Goal: Task Accomplishment & Management: Use online tool/utility

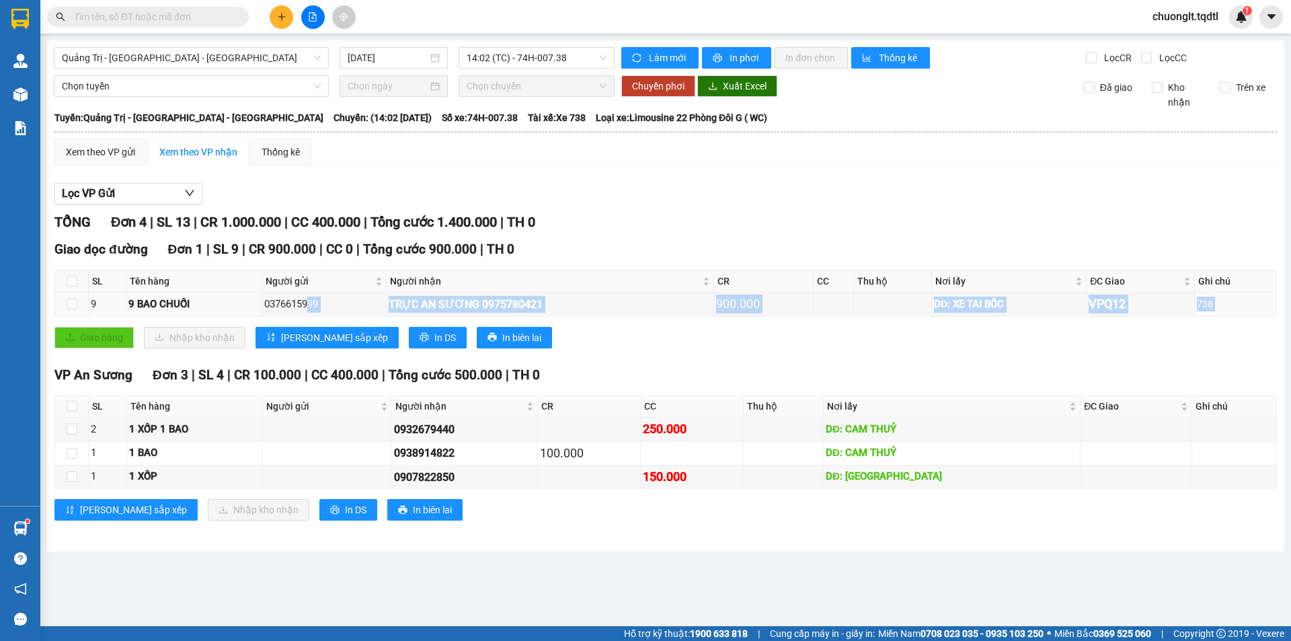
drag, startPoint x: 0, startPoint y: 0, endPoint x: 306, endPoint y: 319, distance: 442.1
click at [306, 319] on div "Giao dọc đường Đơn 1 | SL 9 | CR 900.000 | CC 0 | Tổng cước 900.000 | TH 0 SL T…" at bounding box center [665, 298] width 1222 height 118
click at [622, 362] on div "TỔNG Đơn 4 | SL 13 | CR 1.000.000 | CC 400.000 | Tổng cước 1.400.000 | TH 0 Gia…" at bounding box center [665, 374] width 1222 height 325
click at [222, 640] on div "Hỗ trợ kỹ thuật: 1900 633 818 | Cung cấp máy in - giấy in: [GEOGRAPHIC_DATA] 07…" at bounding box center [642, 633] width 1284 height 15
click at [588, 53] on span "14:02 (TC) - 74H-007.38" at bounding box center [536, 58] width 140 height 20
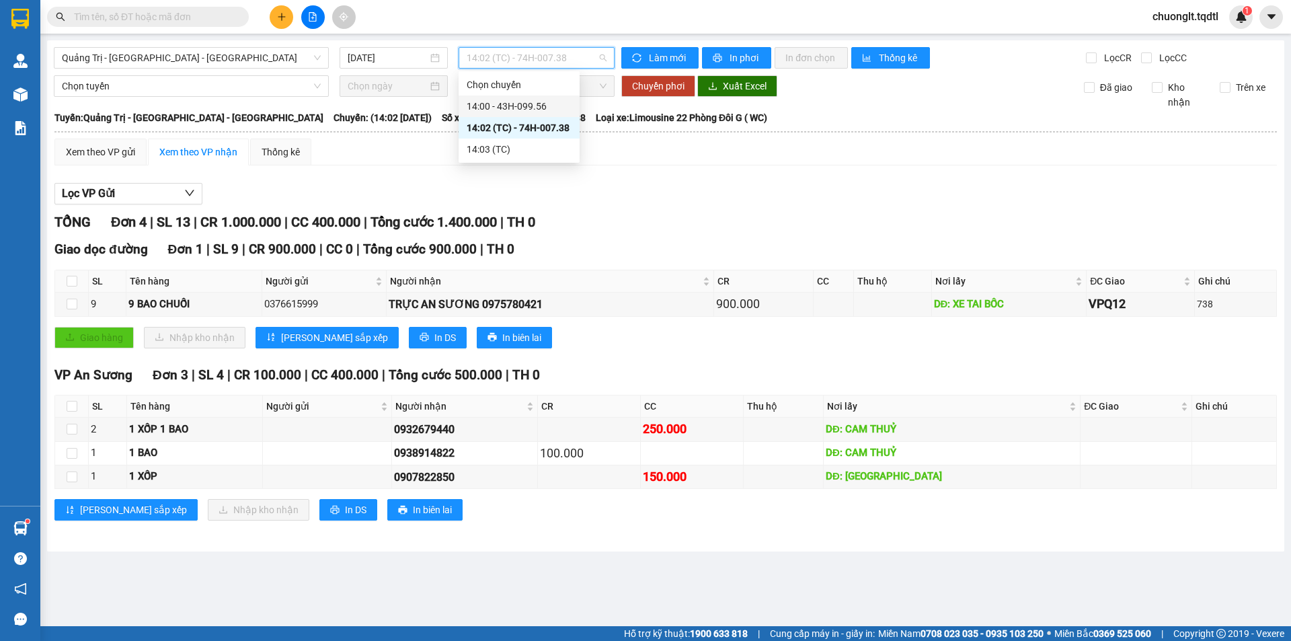
click at [546, 111] on div "14:00 - 43H-099.56" at bounding box center [518, 106] width 105 height 15
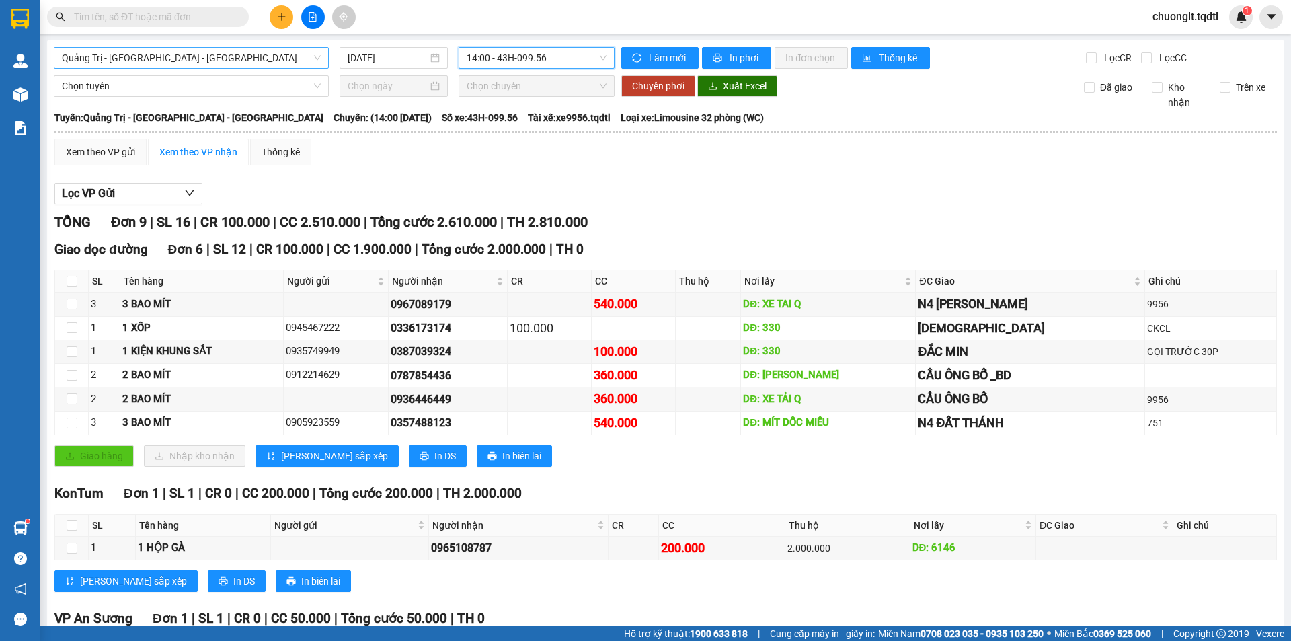
click at [247, 59] on span "Quảng Trị - [GEOGRAPHIC_DATA] - [GEOGRAPHIC_DATA]" at bounding box center [191, 58] width 259 height 20
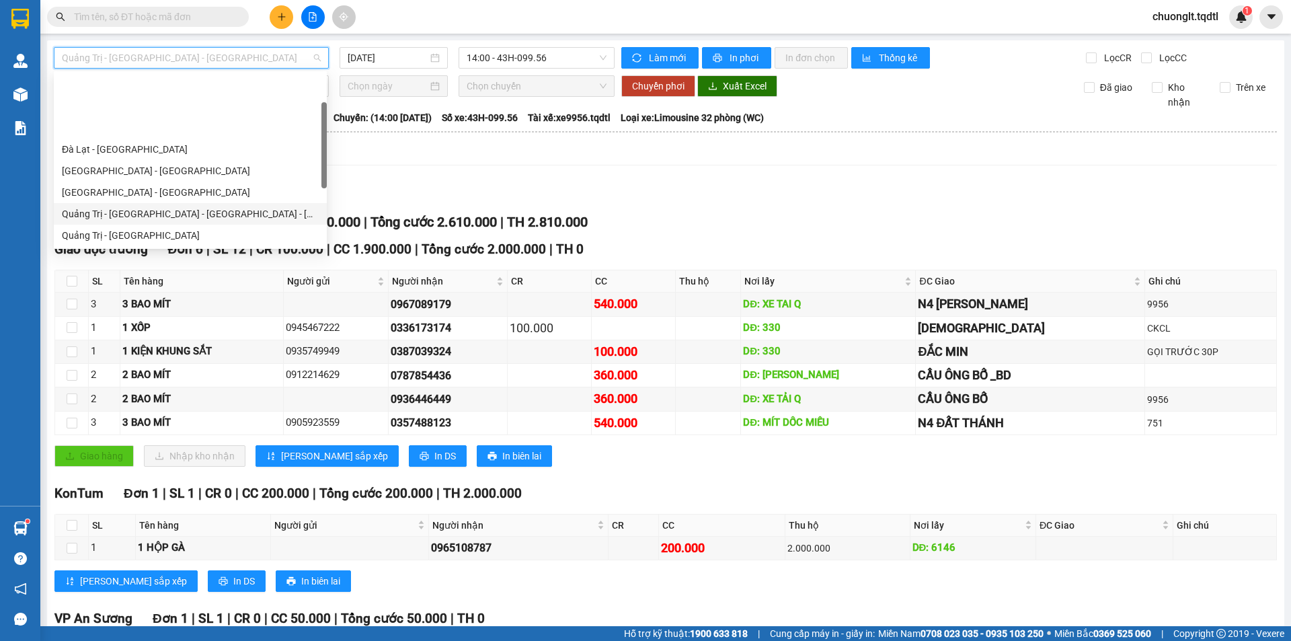
click at [201, 206] on div "Quảng Trị - [GEOGRAPHIC_DATA] - [GEOGRAPHIC_DATA] - [GEOGRAPHIC_DATA]" at bounding box center [190, 213] width 257 height 15
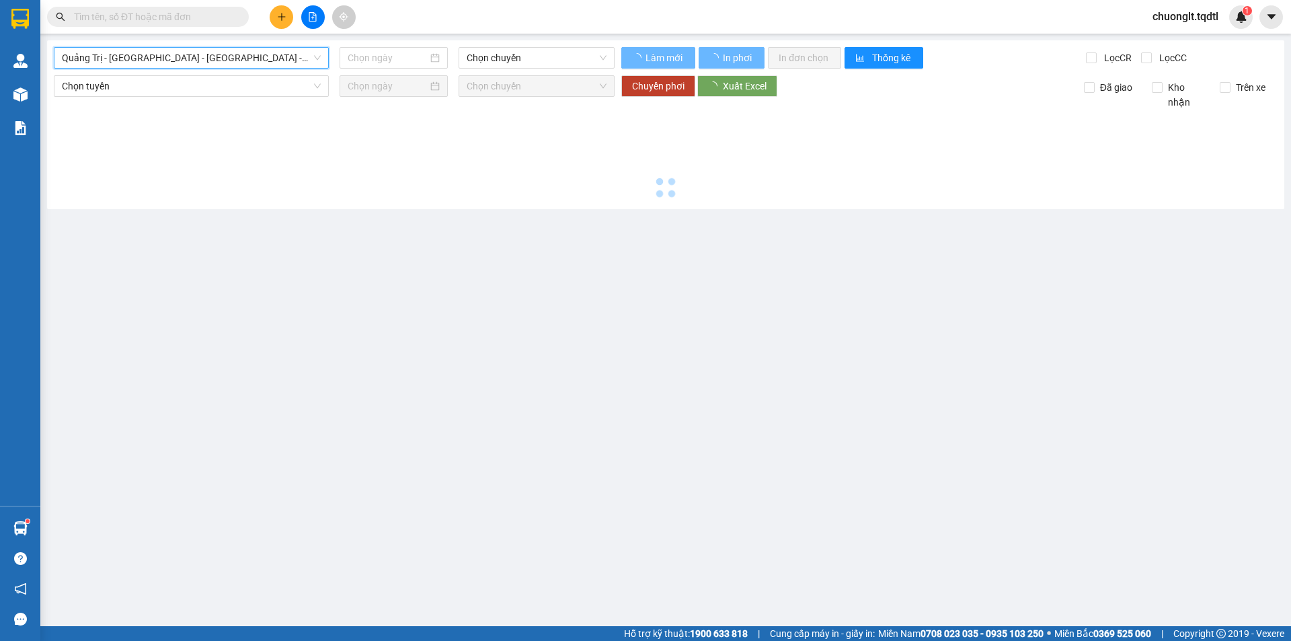
type input "[DATE]"
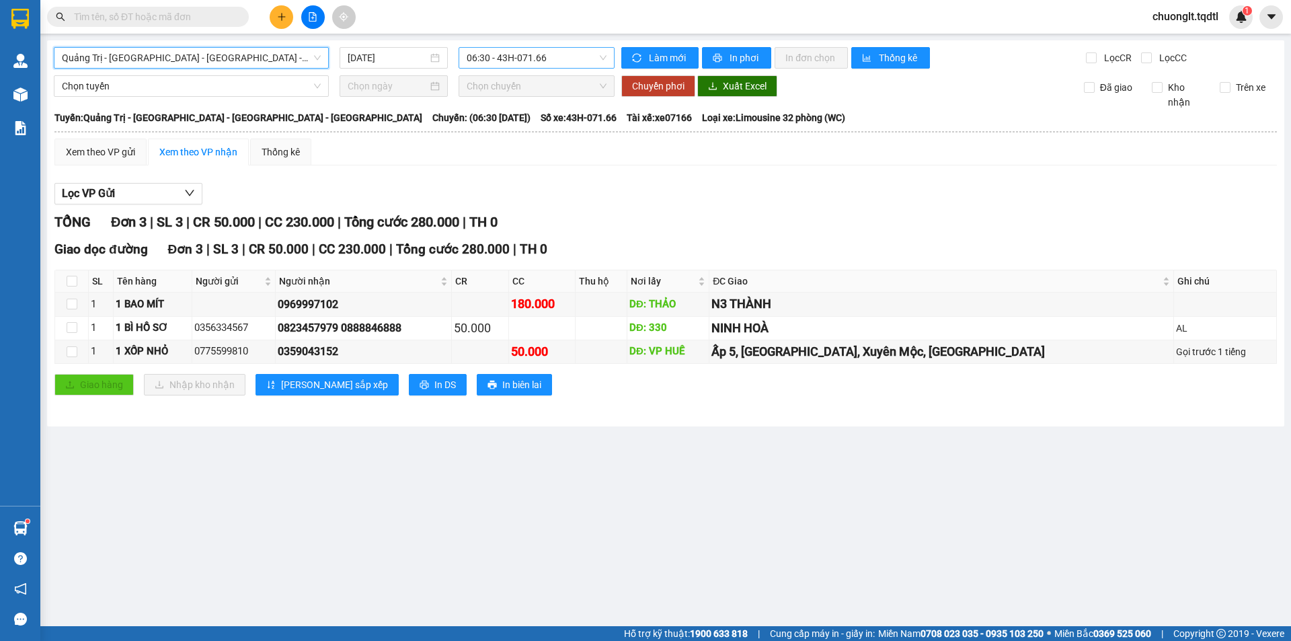
click at [567, 52] on span "06:30 - 43H-071.66" at bounding box center [536, 58] width 140 height 20
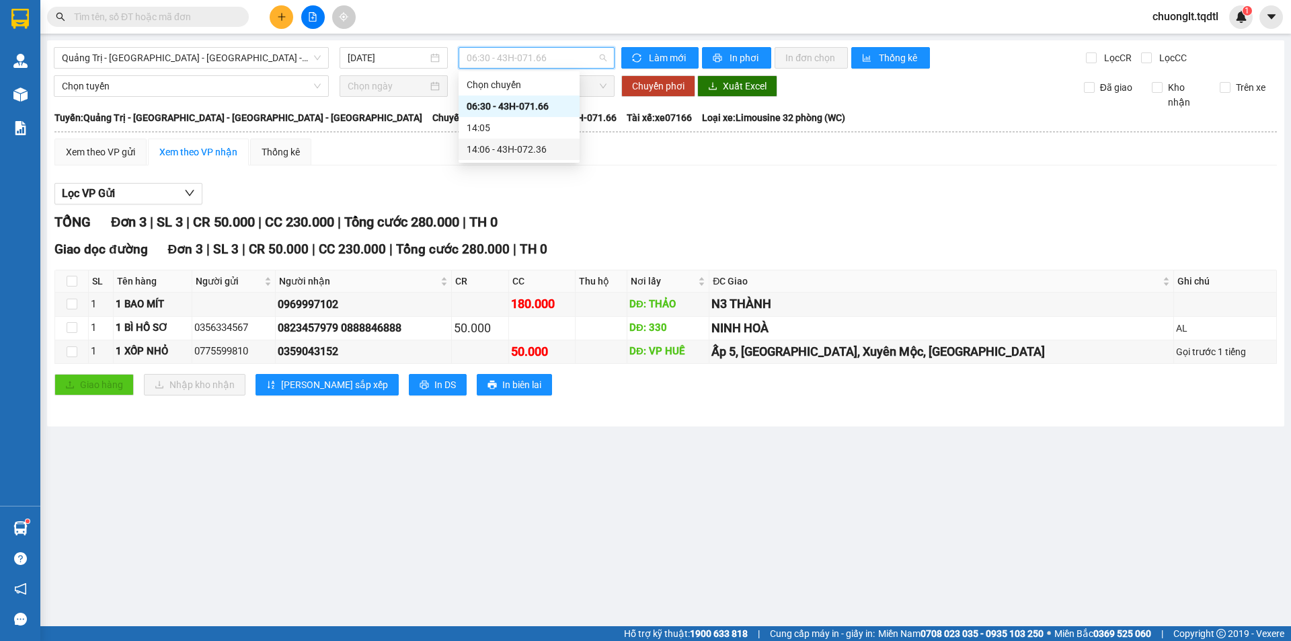
click at [537, 152] on div "14:06 - 43H-072.36" at bounding box center [518, 149] width 105 height 15
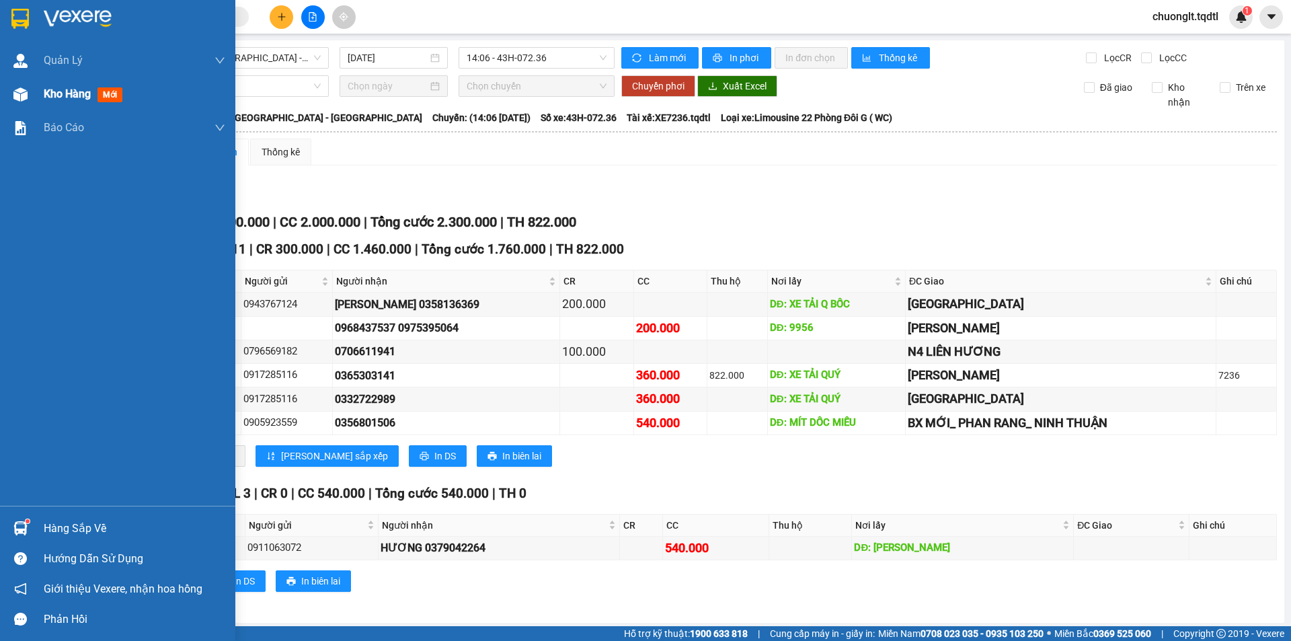
click at [62, 83] on div "Kho hàng mới" at bounding box center [134, 94] width 181 height 34
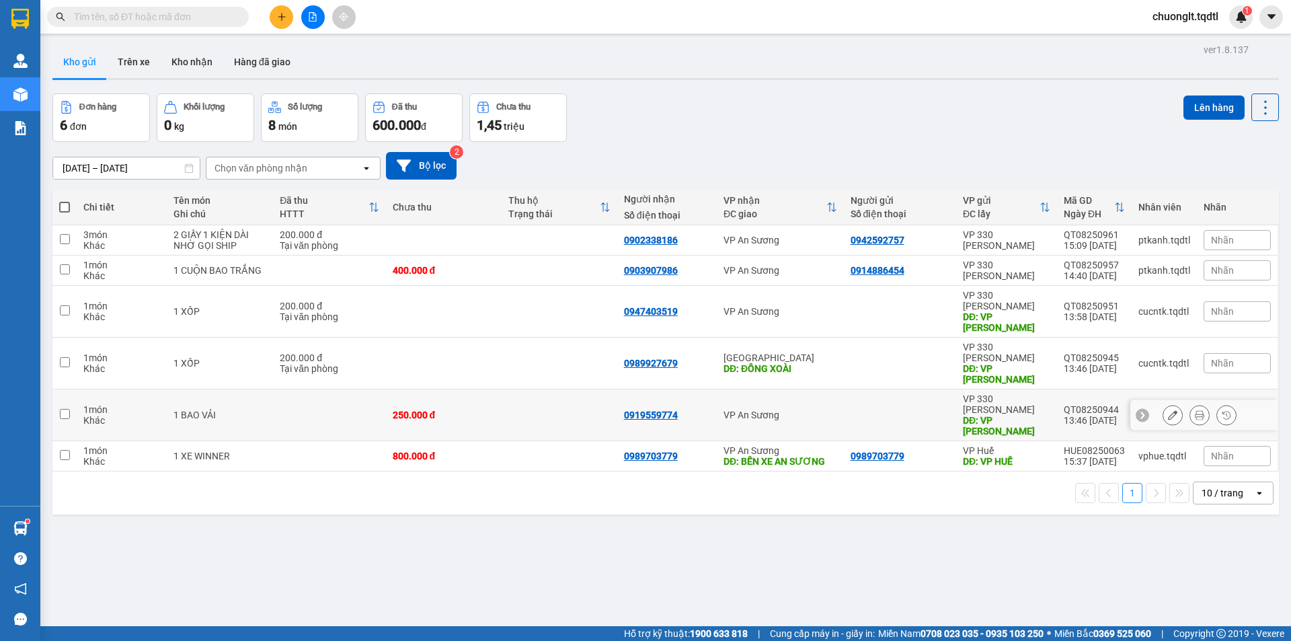
click at [65, 409] on input "checkbox" at bounding box center [65, 414] width 10 height 10
checkbox input "true"
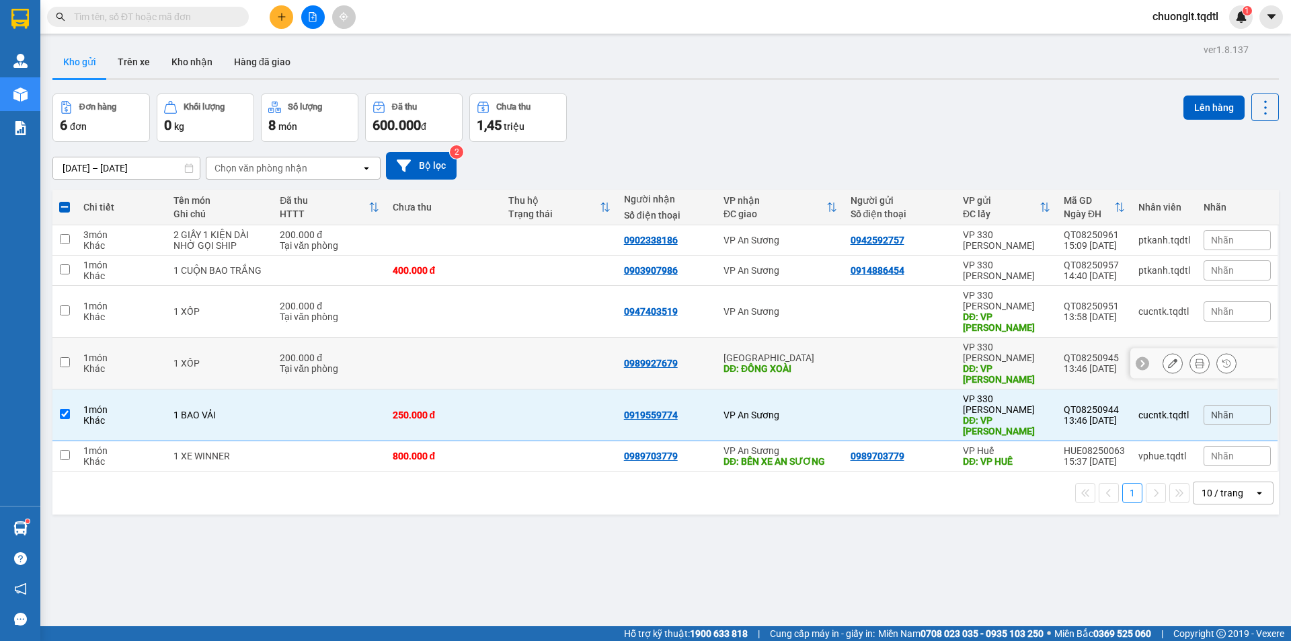
click at [71, 338] on td at bounding box center [64, 363] width 24 height 52
checkbox input "true"
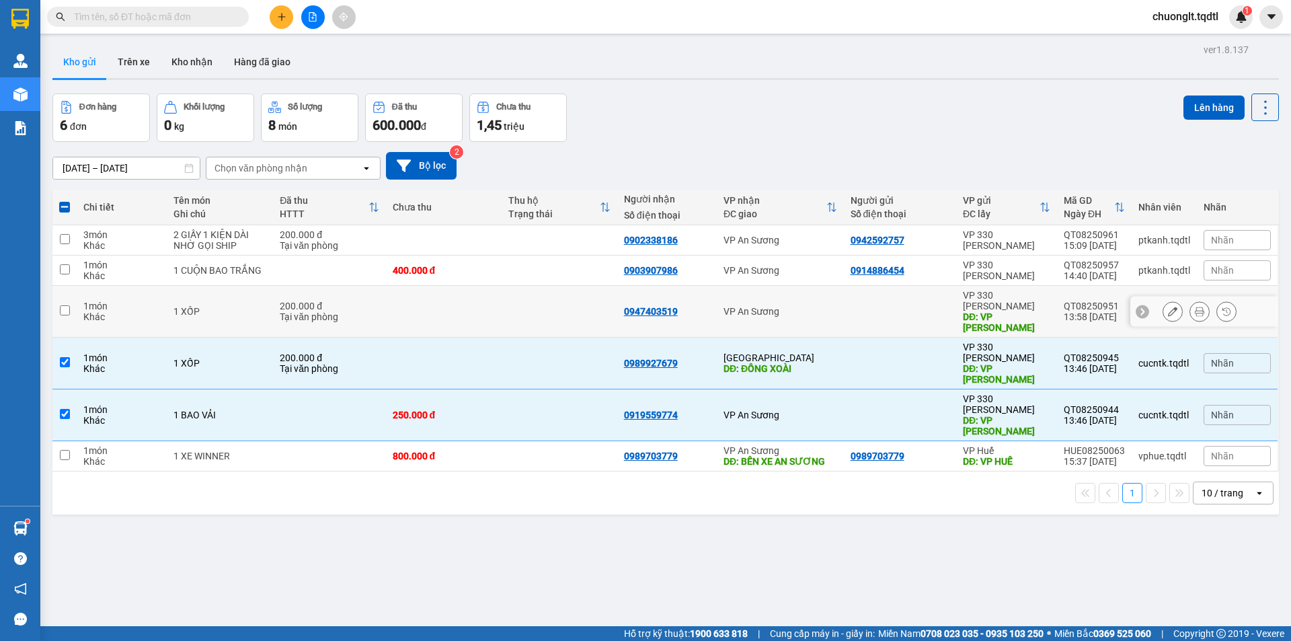
click at [63, 305] on input "checkbox" at bounding box center [65, 310] width 10 height 10
checkbox input "true"
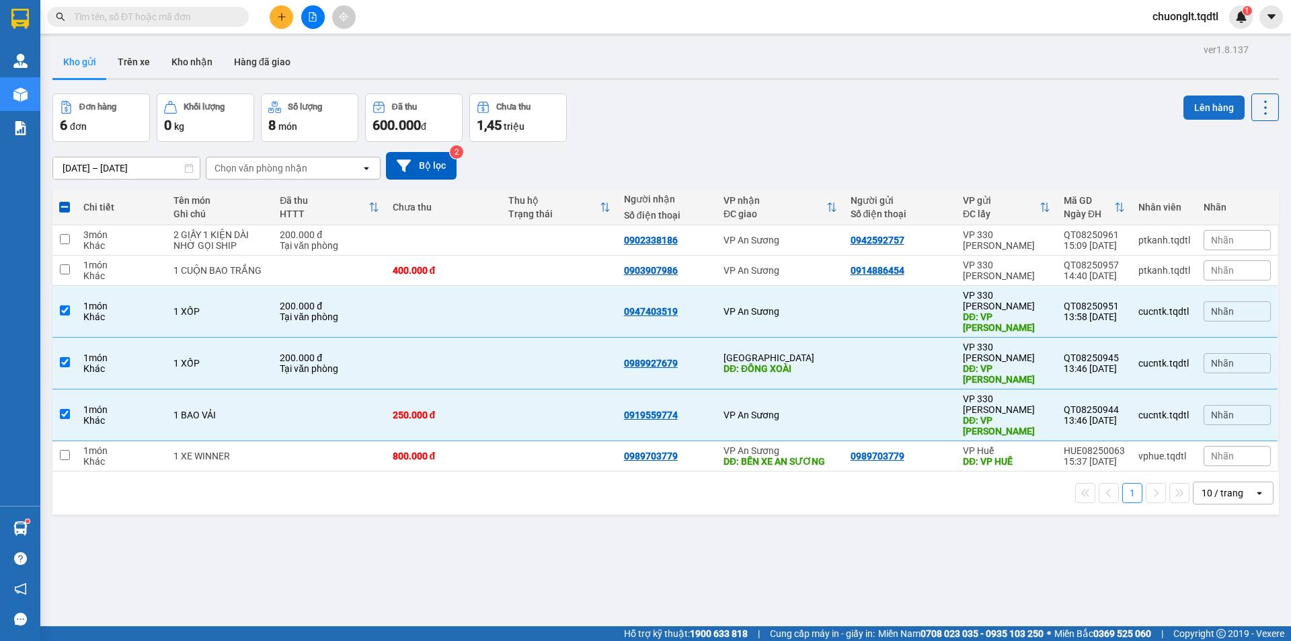
click at [1190, 110] on button "Lên hàng" at bounding box center [1213, 107] width 61 height 24
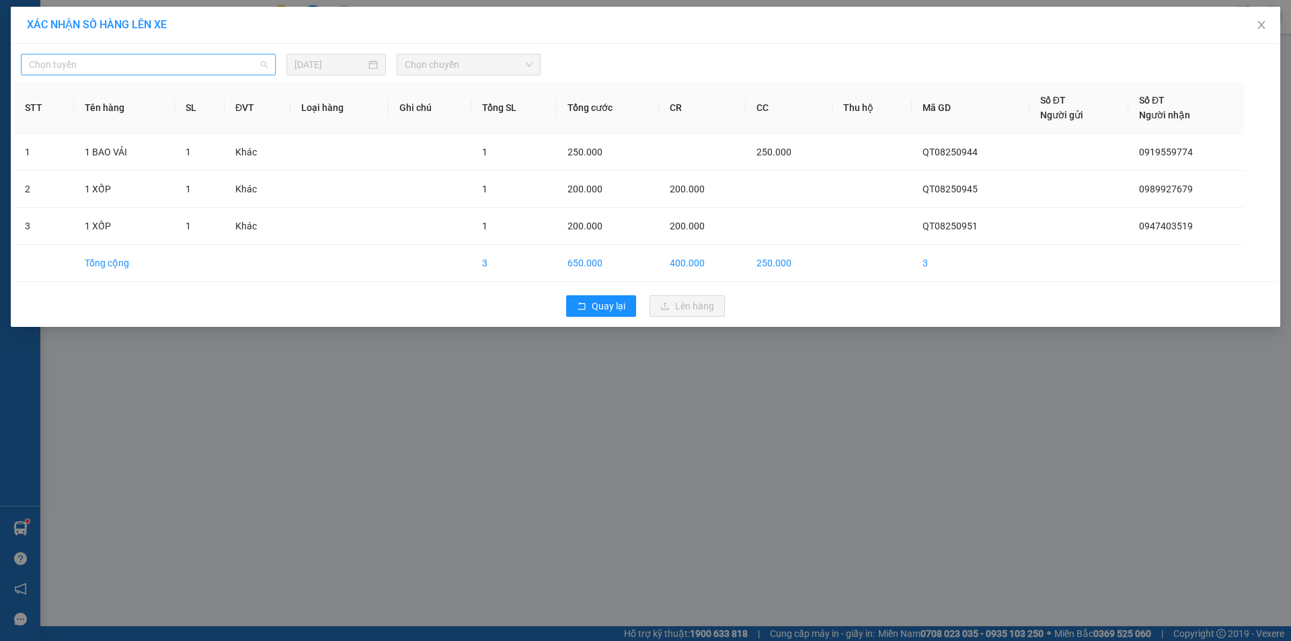
click at [214, 58] on span "Chọn tuyến" at bounding box center [148, 64] width 239 height 20
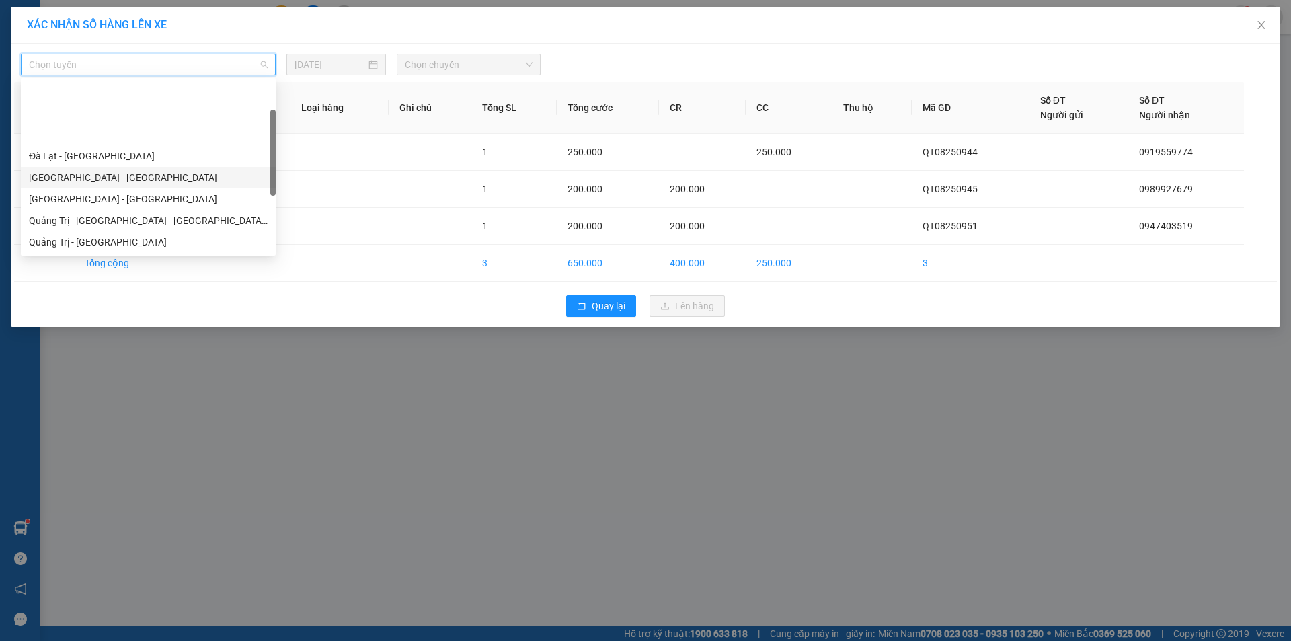
scroll to position [67, 0]
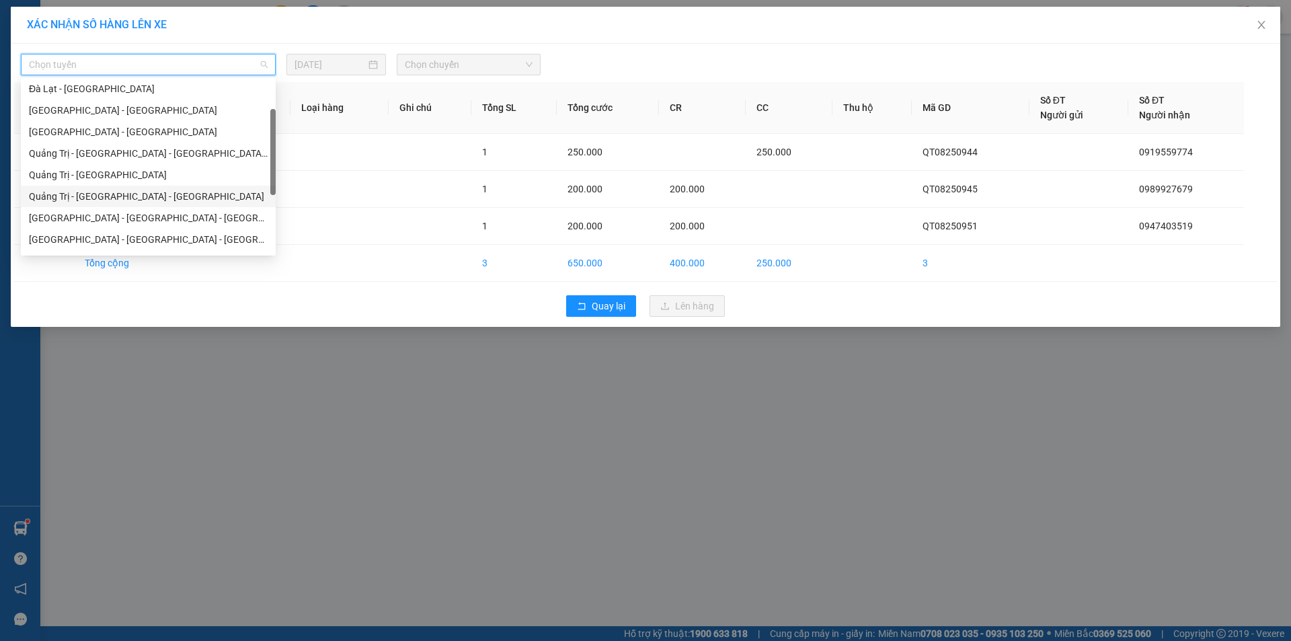
click at [140, 193] on div "Quảng Trị - [GEOGRAPHIC_DATA] - [GEOGRAPHIC_DATA]" at bounding box center [148, 196] width 239 height 15
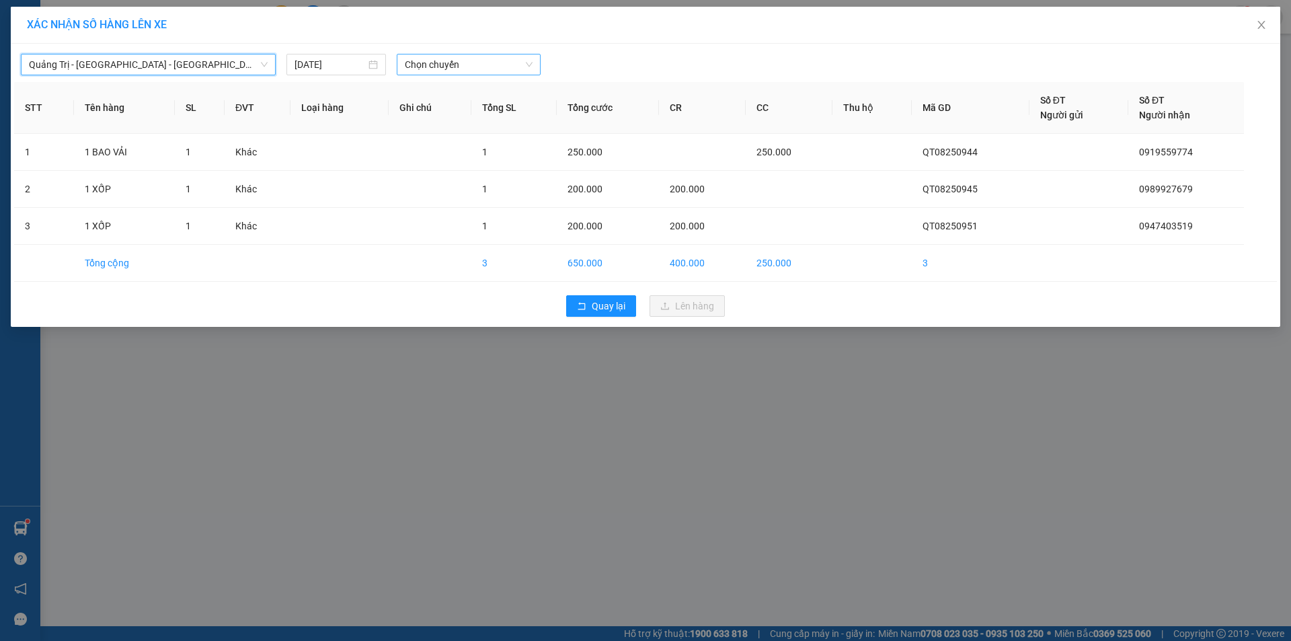
click at [474, 61] on span "Chọn chuyến" at bounding box center [469, 64] width 128 height 20
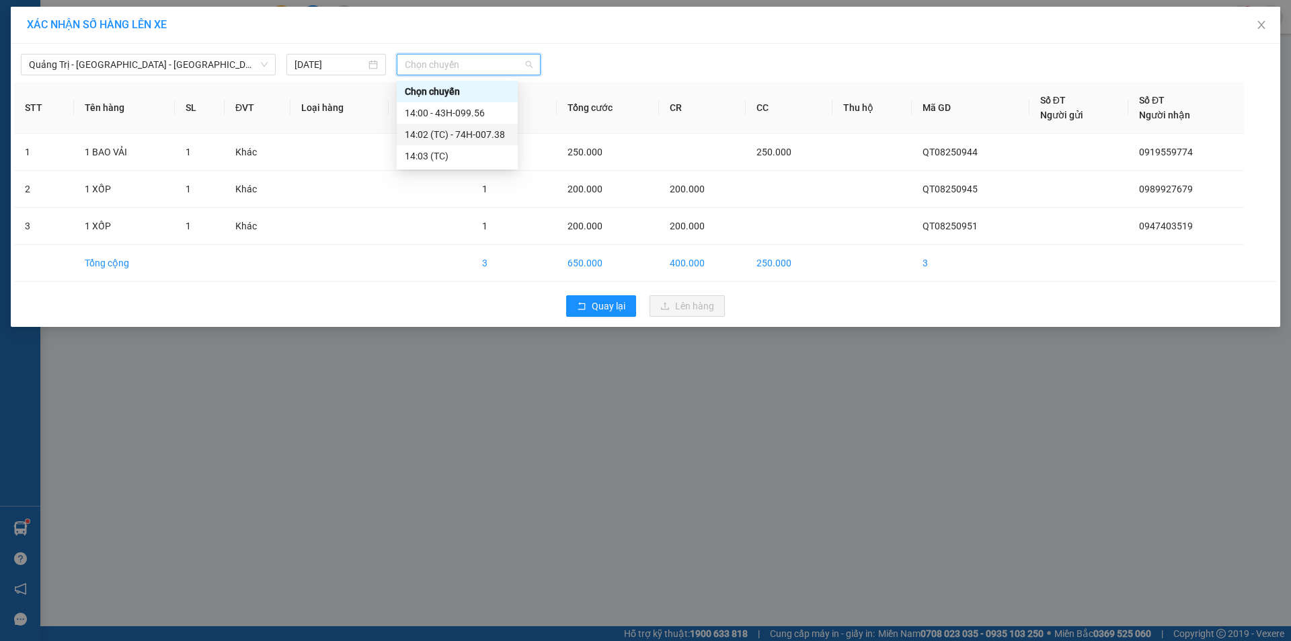
click at [478, 132] on div "14:02 (TC) - 74H-007.38" at bounding box center [457, 134] width 105 height 15
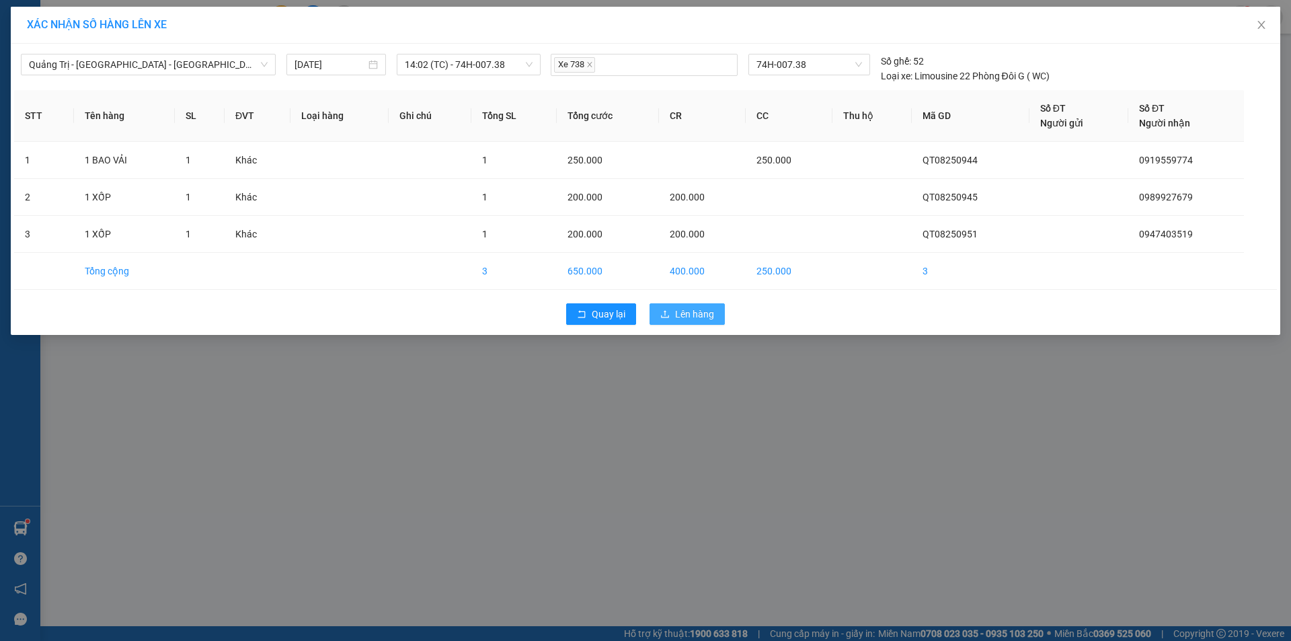
click at [690, 315] on span "Lên hàng" at bounding box center [694, 313] width 39 height 15
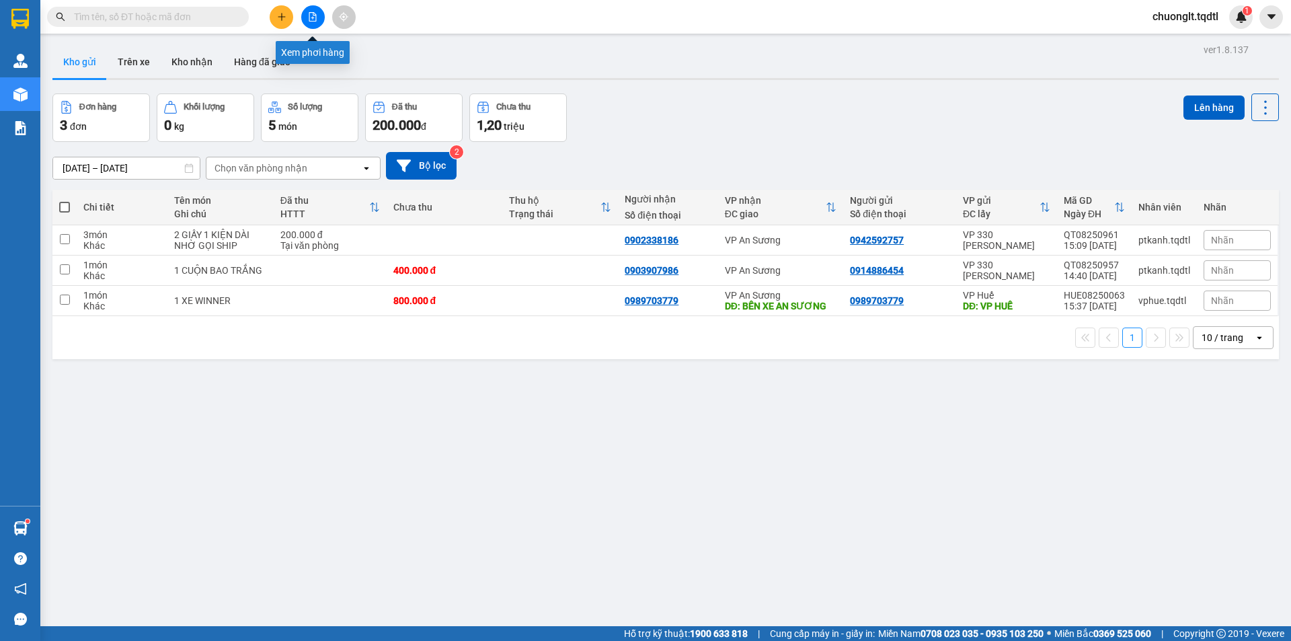
click at [313, 11] on button at bounding box center [313, 17] width 24 height 24
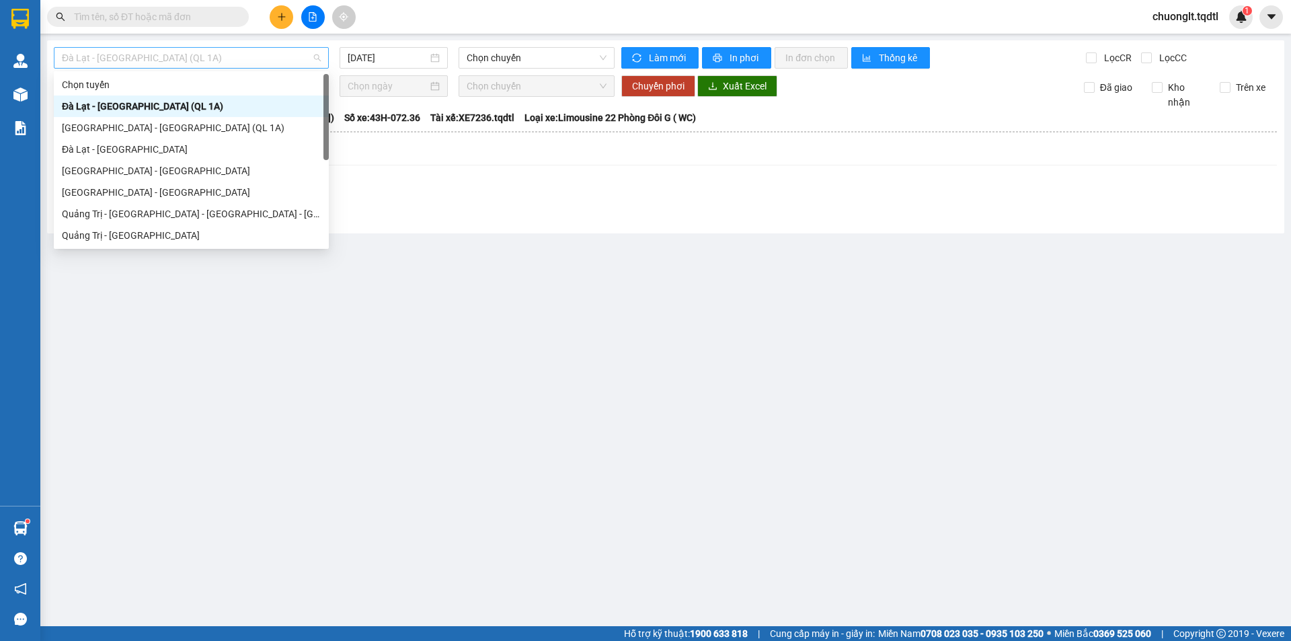
click at [245, 51] on span "Đà Lạt - [GEOGRAPHIC_DATA] (QL 1A)" at bounding box center [191, 58] width 259 height 20
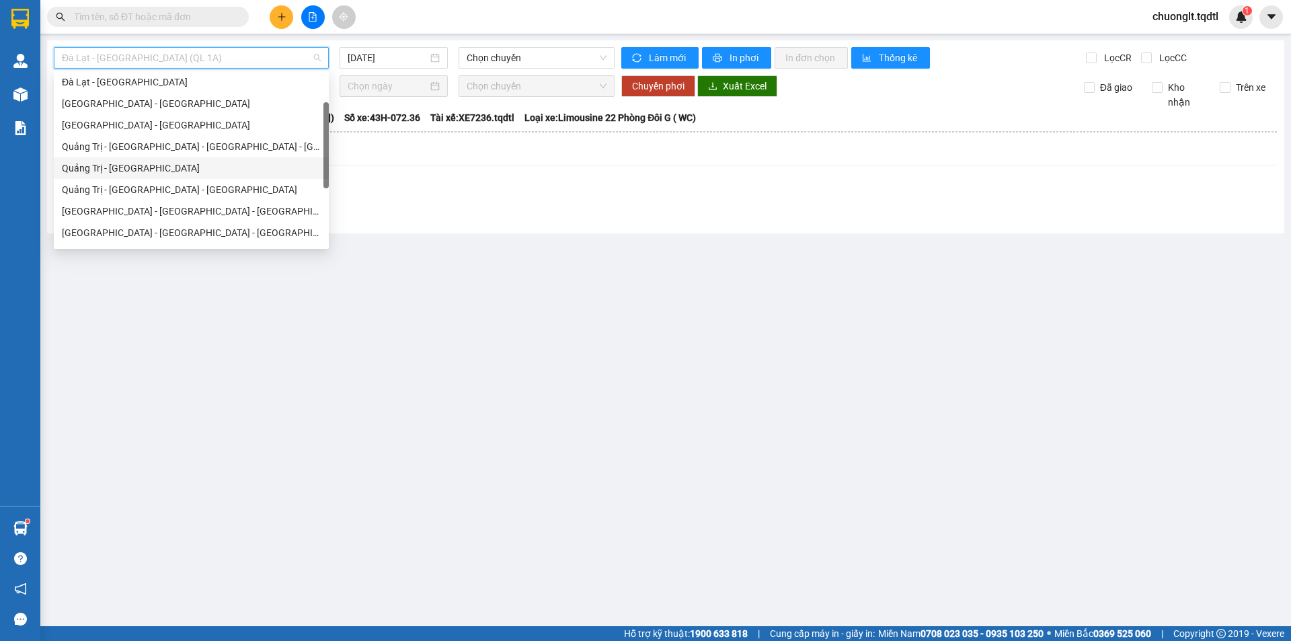
click at [172, 169] on div "Quảng Trị - [GEOGRAPHIC_DATA]" at bounding box center [191, 168] width 259 height 15
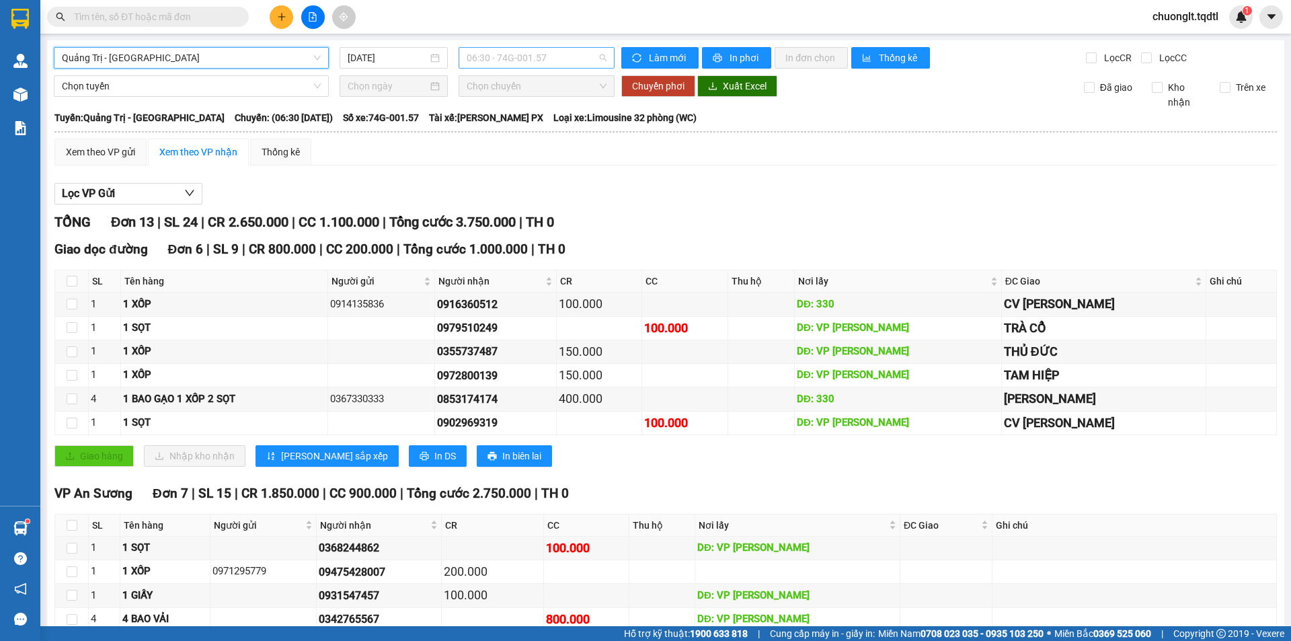
click at [571, 56] on span "06:30 - 74G-001.57" at bounding box center [536, 58] width 140 height 20
click at [432, 58] on div "[DATE]" at bounding box center [393, 57] width 92 height 15
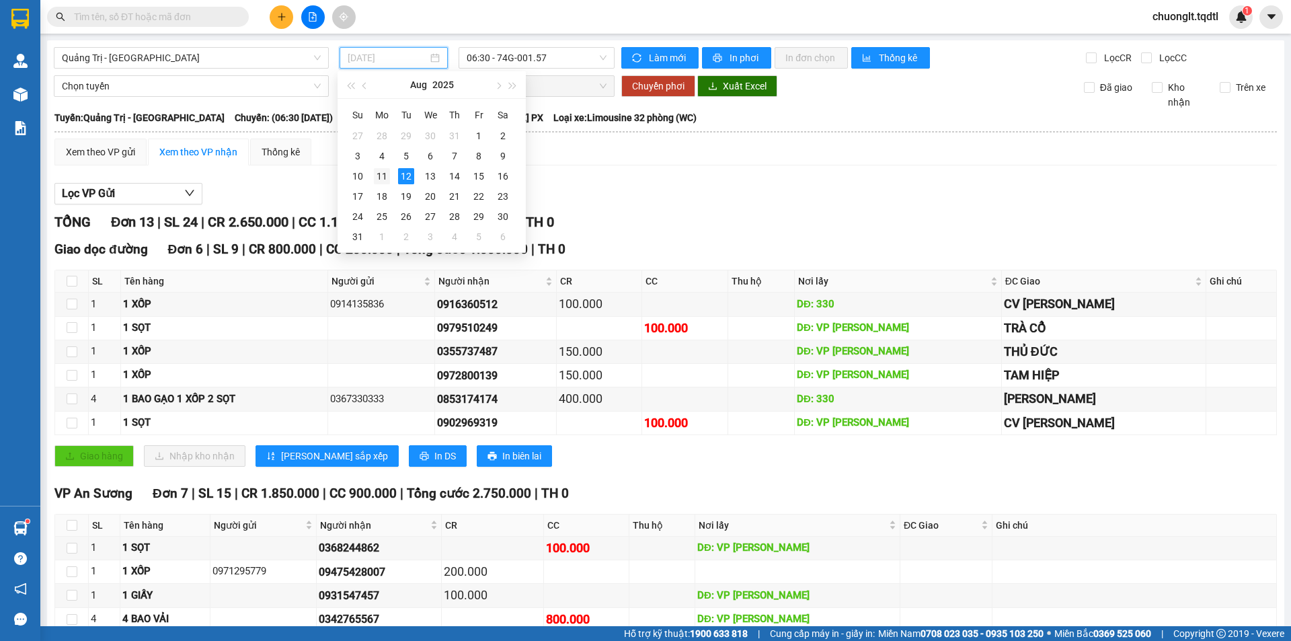
click at [384, 177] on div "11" at bounding box center [382, 176] width 16 height 16
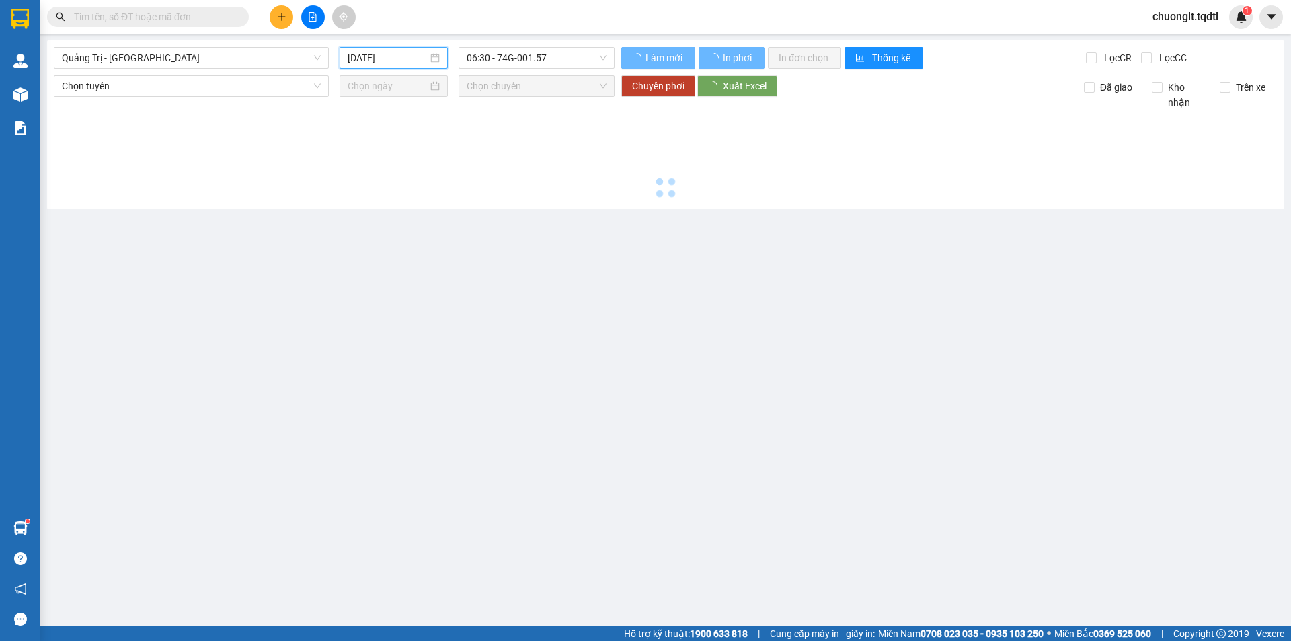
type input "[DATE]"
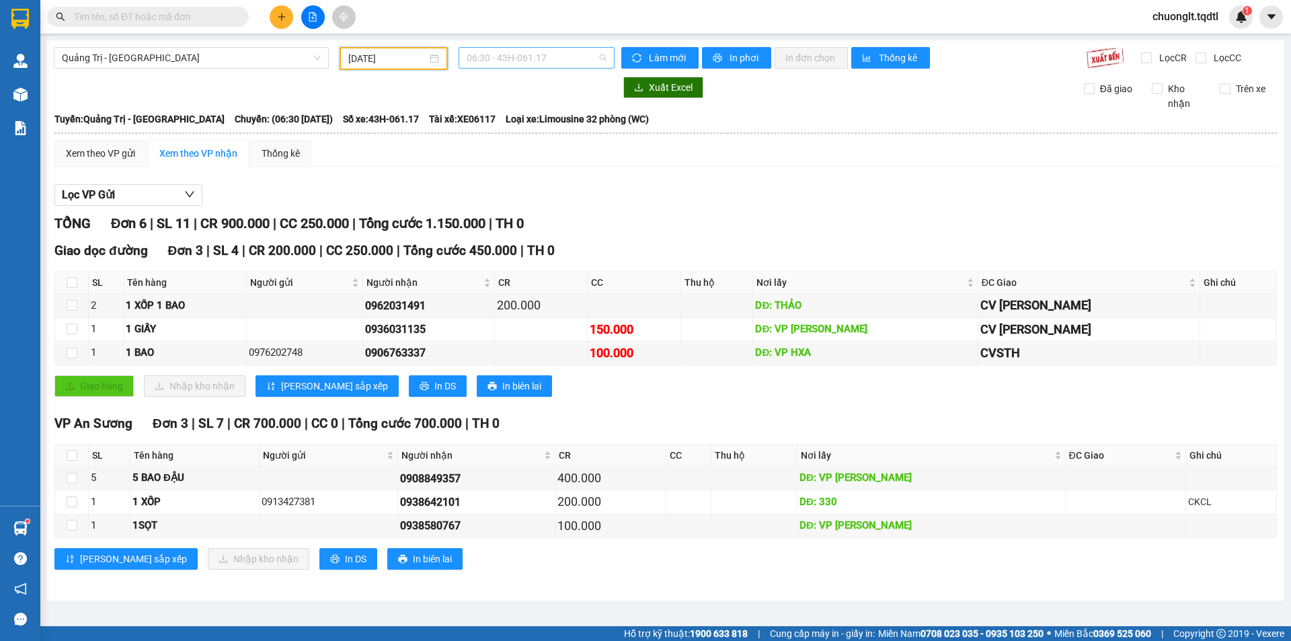
click at [587, 58] on span "06:30 - 43H-061.17" at bounding box center [536, 58] width 140 height 20
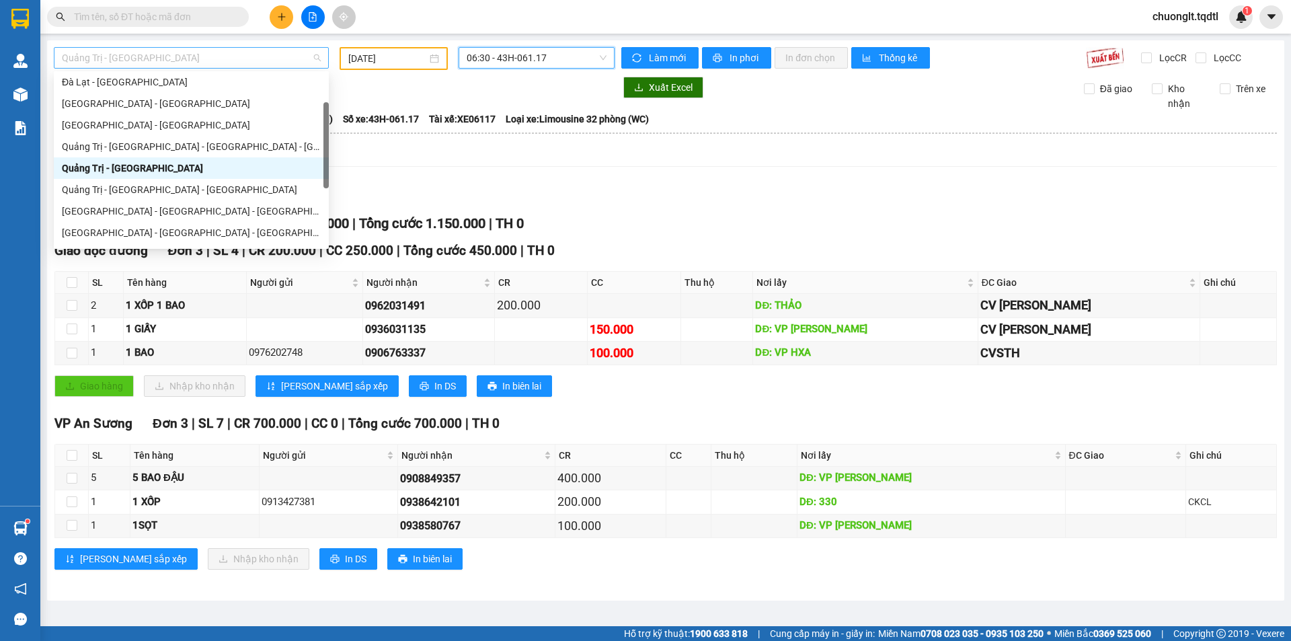
click at [254, 62] on span "Quảng Trị - [GEOGRAPHIC_DATA]" at bounding box center [191, 58] width 259 height 20
click at [201, 188] on div "Quảng Trị - [GEOGRAPHIC_DATA] - [GEOGRAPHIC_DATA]" at bounding box center [191, 189] width 259 height 15
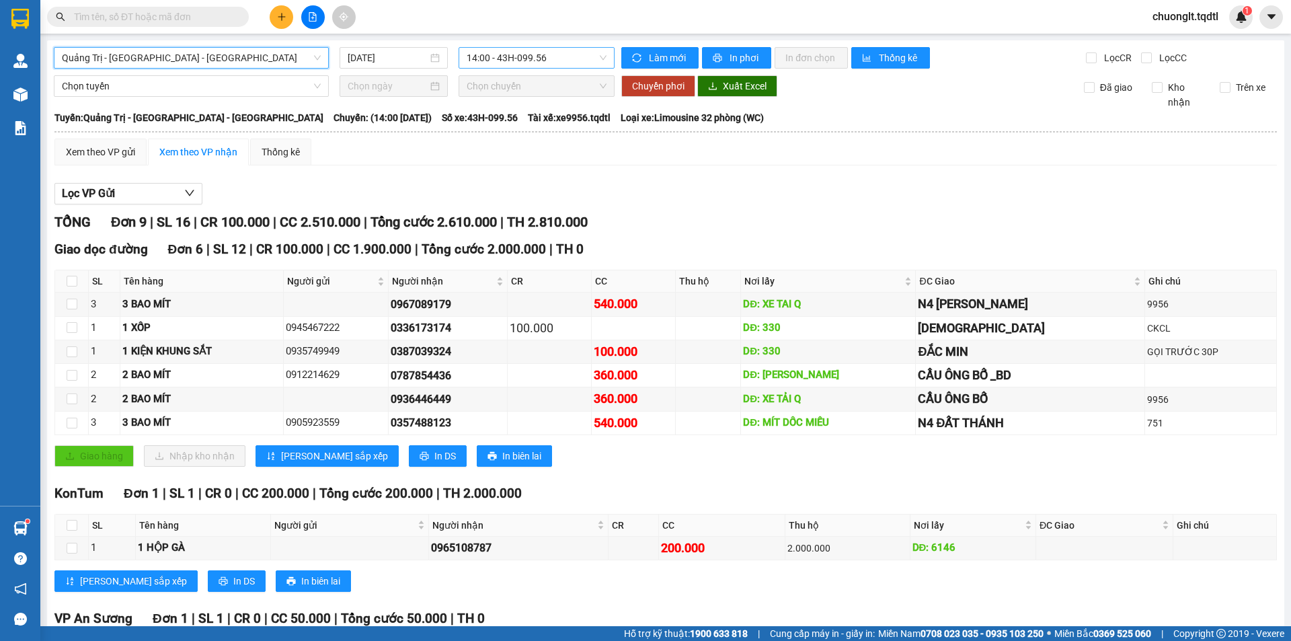
click at [566, 60] on span "14:00 - 43H-099.56" at bounding box center [536, 58] width 140 height 20
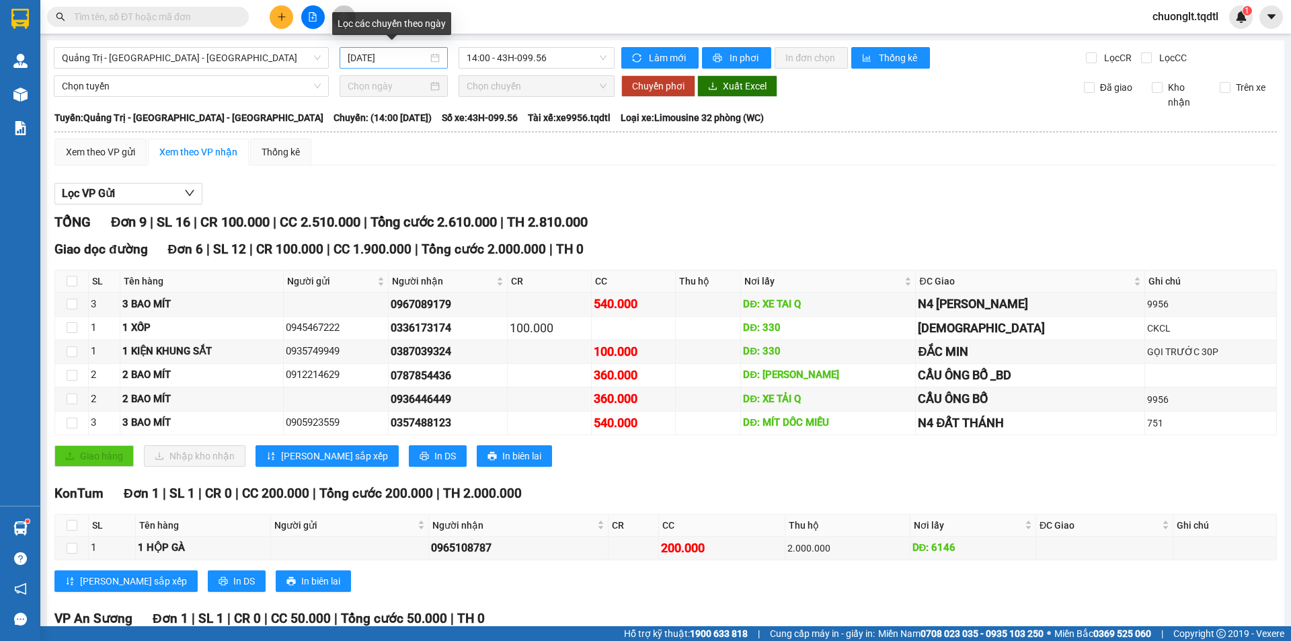
click at [433, 59] on div "[DATE]" at bounding box center [393, 57] width 92 height 15
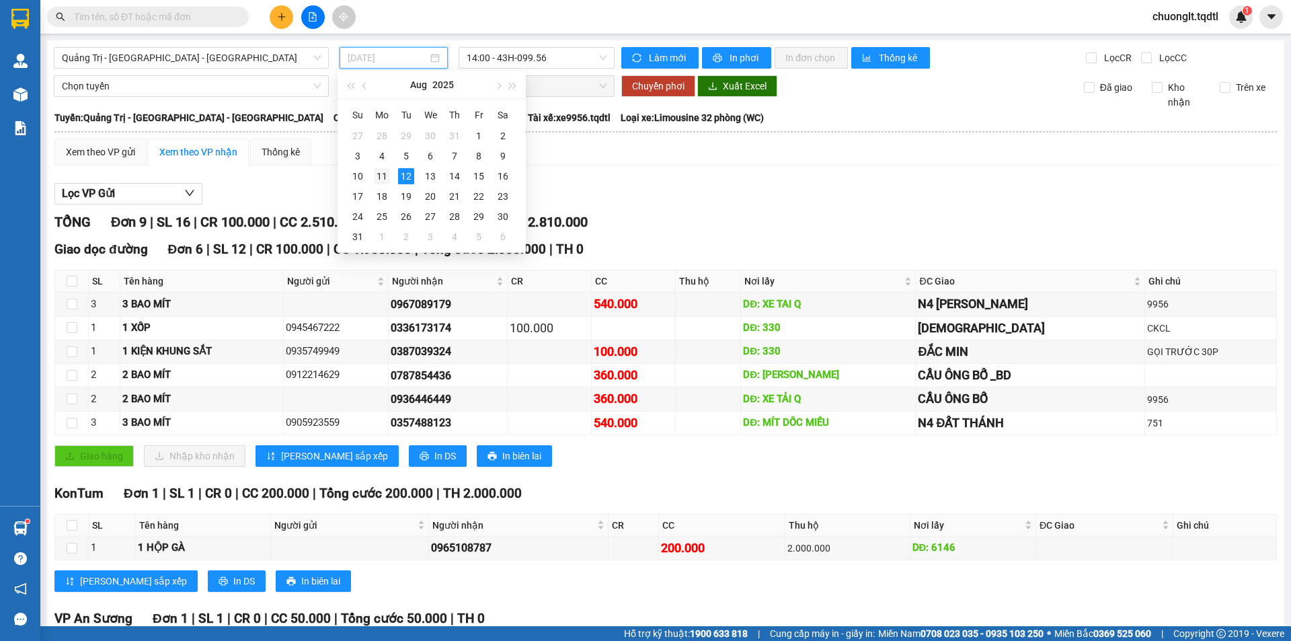
click at [384, 176] on div "11" at bounding box center [382, 176] width 16 height 16
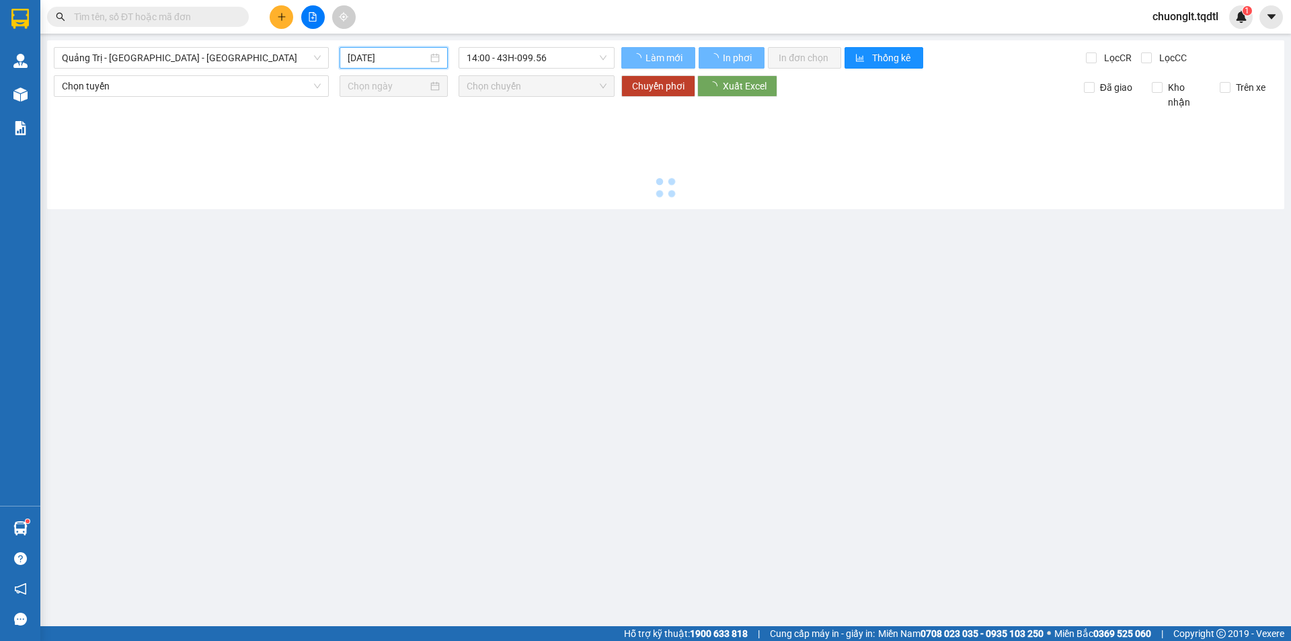
type input "[DATE]"
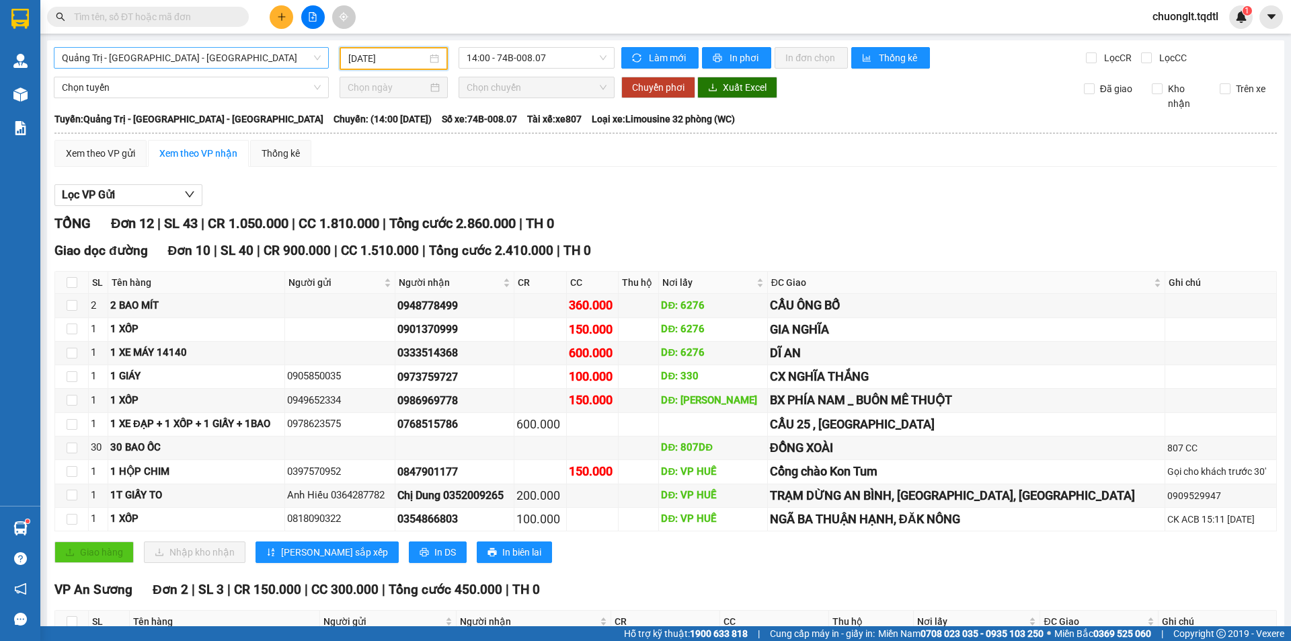
click at [233, 57] on span "Quảng Trị - [GEOGRAPHIC_DATA] - [GEOGRAPHIC_DATA]" at bounding box center [191, 58] width 259 height 20
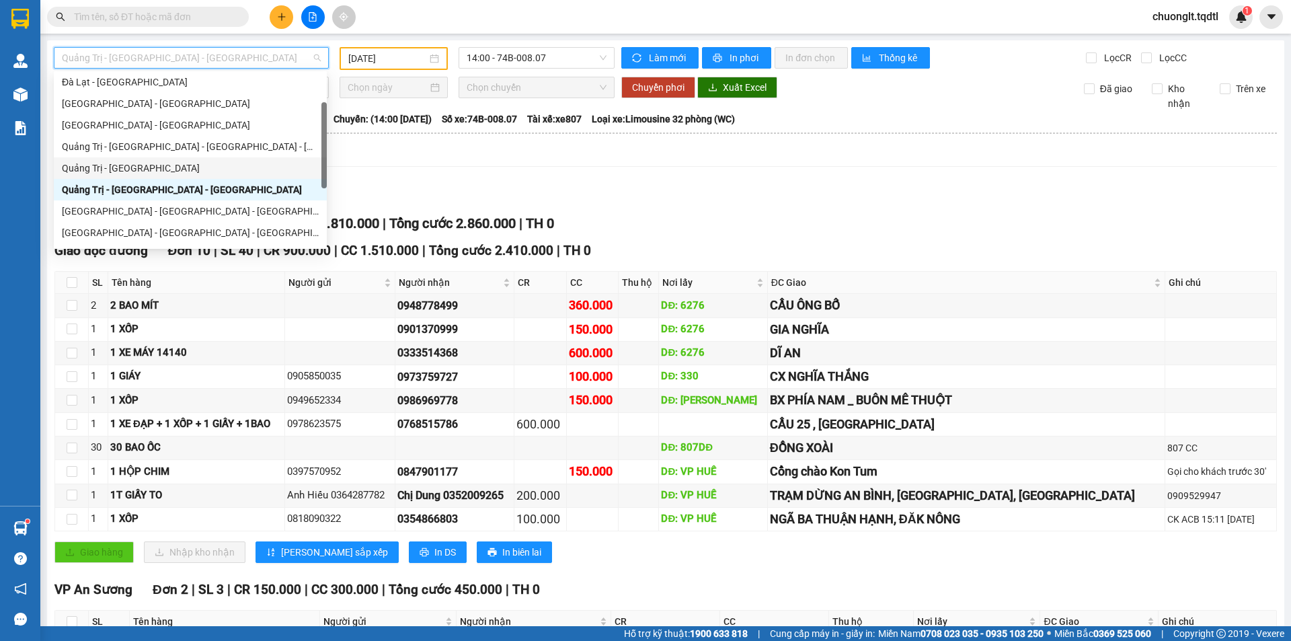
click at [146, 168] on div "Quảng Trị - [GEOGRAPHIC_DATA]" at bounding box center [190, 168] width 257 height 15
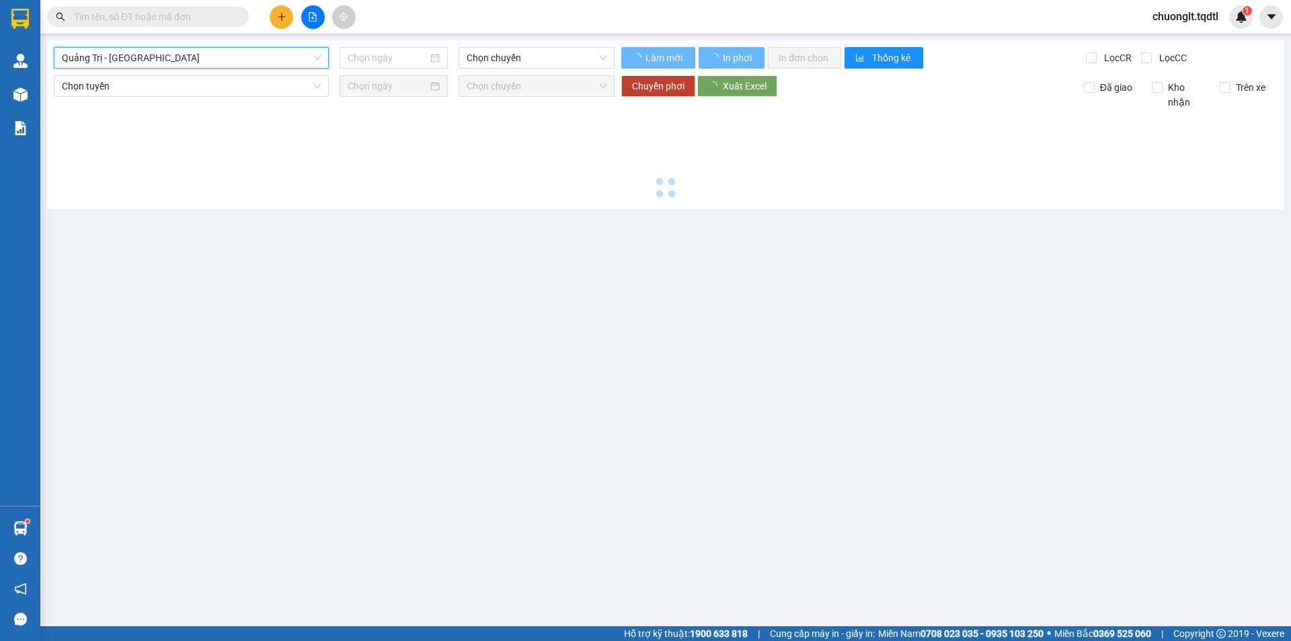
type input "[DATE]"
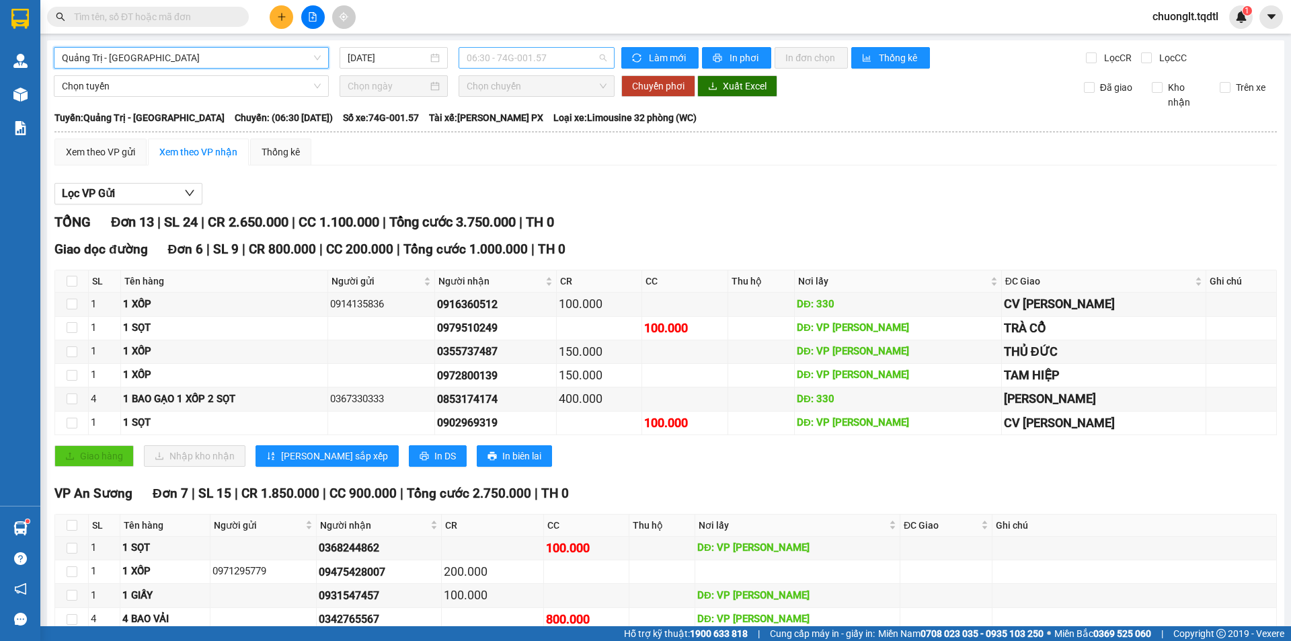
click at [546, 56] on span "06:30 - 74G-001.57" at bounding box center [536, 58] width 140 height 20
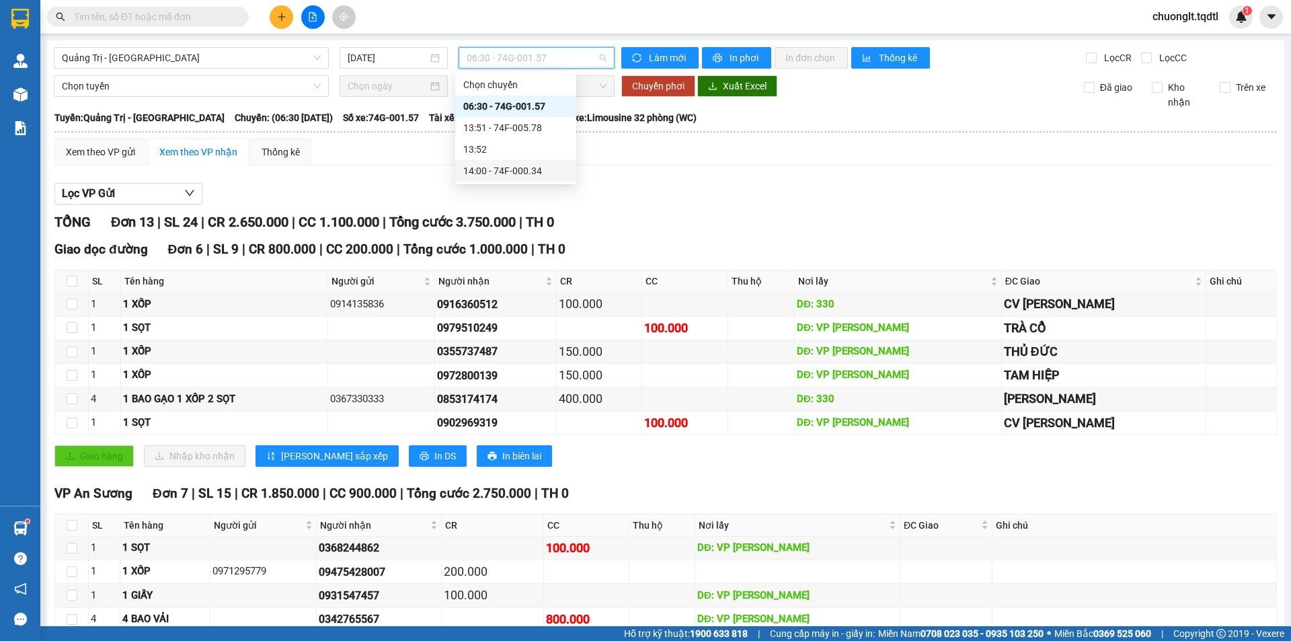
click at [522, 167] on div "14:00 - 74F-000.34" at bounding box center [515, 170] width 105 height 15
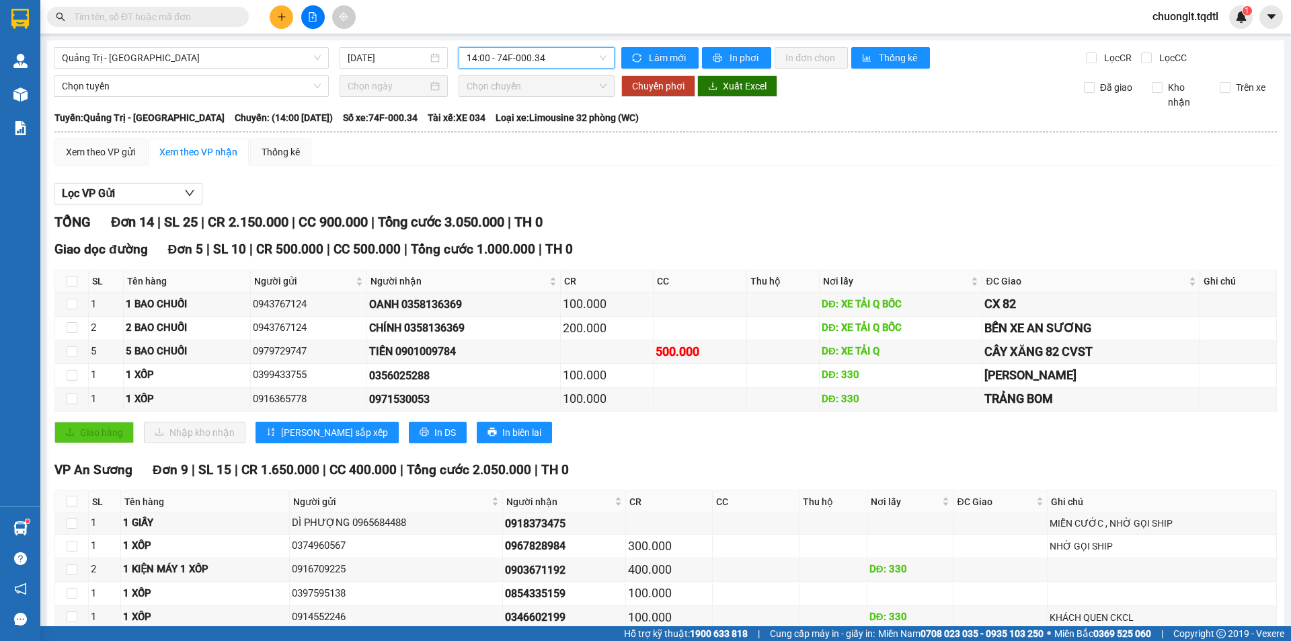
click at [555, 53] on span "14:00 - 74F-000.34" at bounding box center [536, 58] width 140 height 20
click at [525, 124] on div "13:51 - 74F-005.78" at bounding box center [515, 127] width 105 height 15
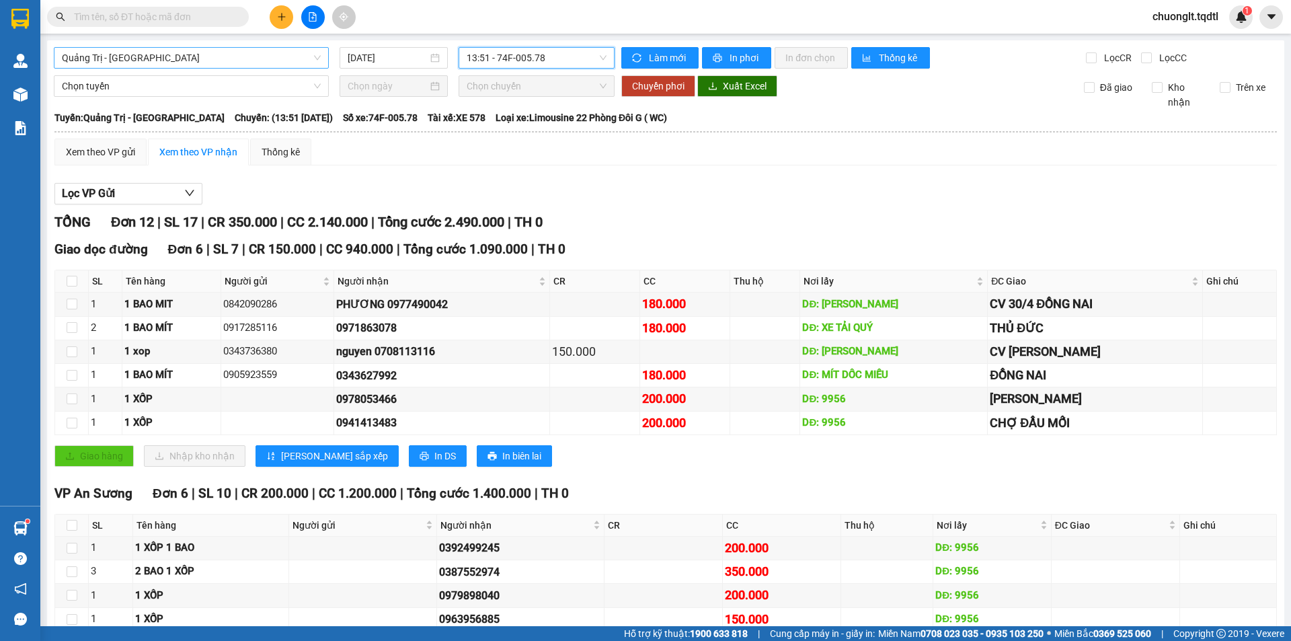
click at [295, 52] on span "Quảng Trị - [GEOGRAPHIC_DATA]" at bounding box center [191, 58] width 259 height 20
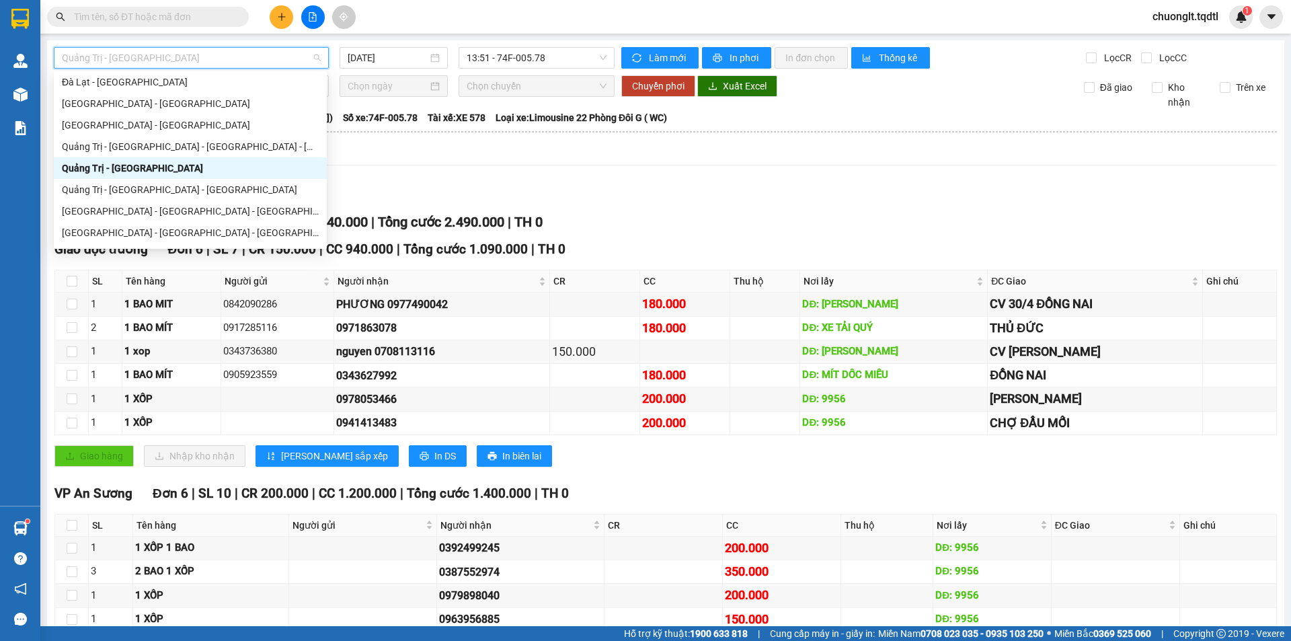
click at [161, 168] on div "Quảng Trị - [GEOGRAPHIC_DATA]" at bounding box center [190, 168] width 257 height 15
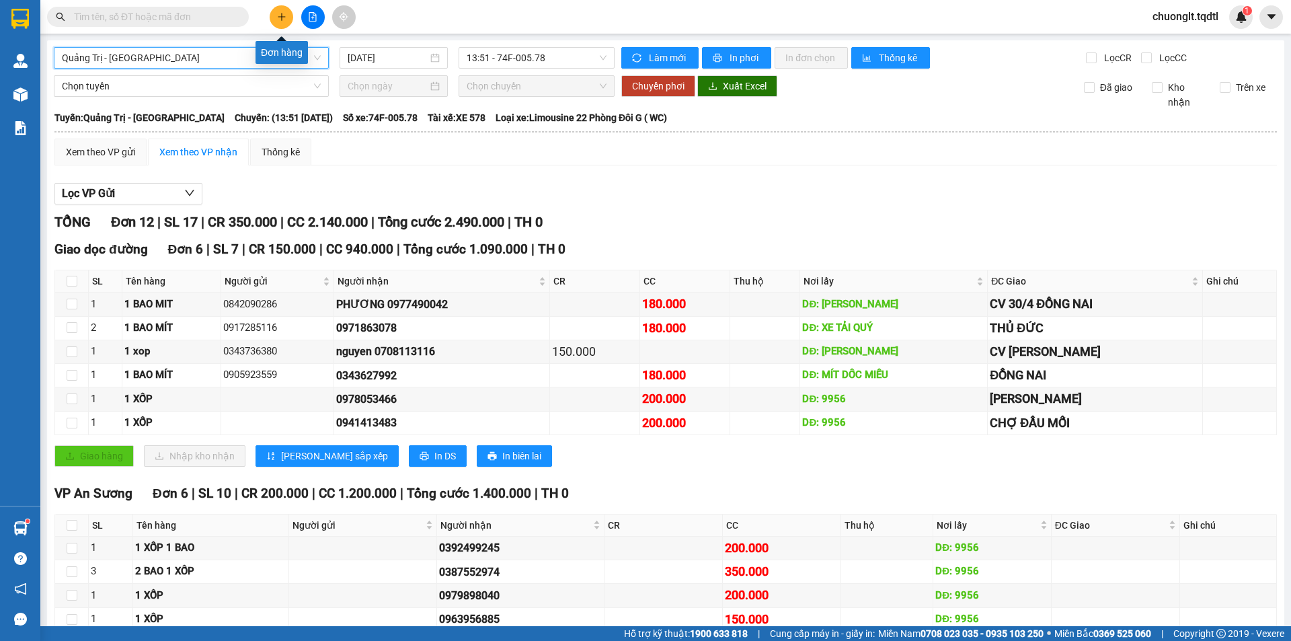
click at [277, 20] on icon "plus" at bounding box center [281, 16] width 9 height 9
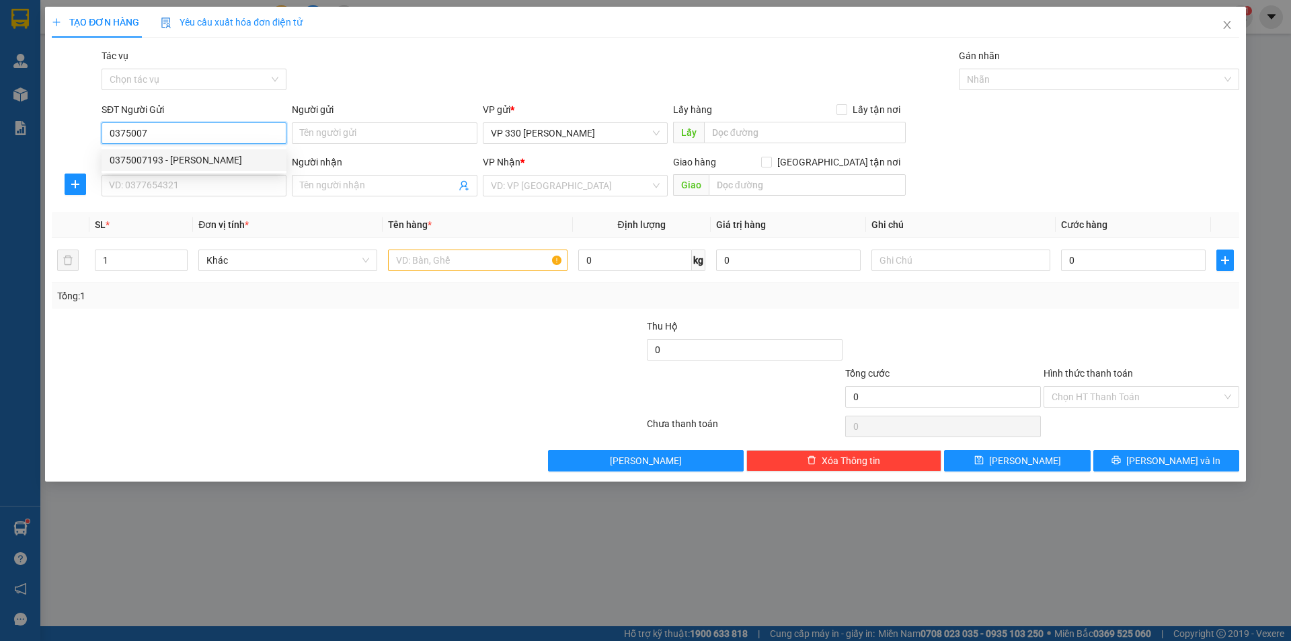
click at [182, 157] on div "0375007193 - [PERSON_NAME]" at bounding box center [194, 160] width 169 height 15
type input "0375007193"
type input "dương KHE SANH"
type input "XE TẢI Q"
type input "0393027064"
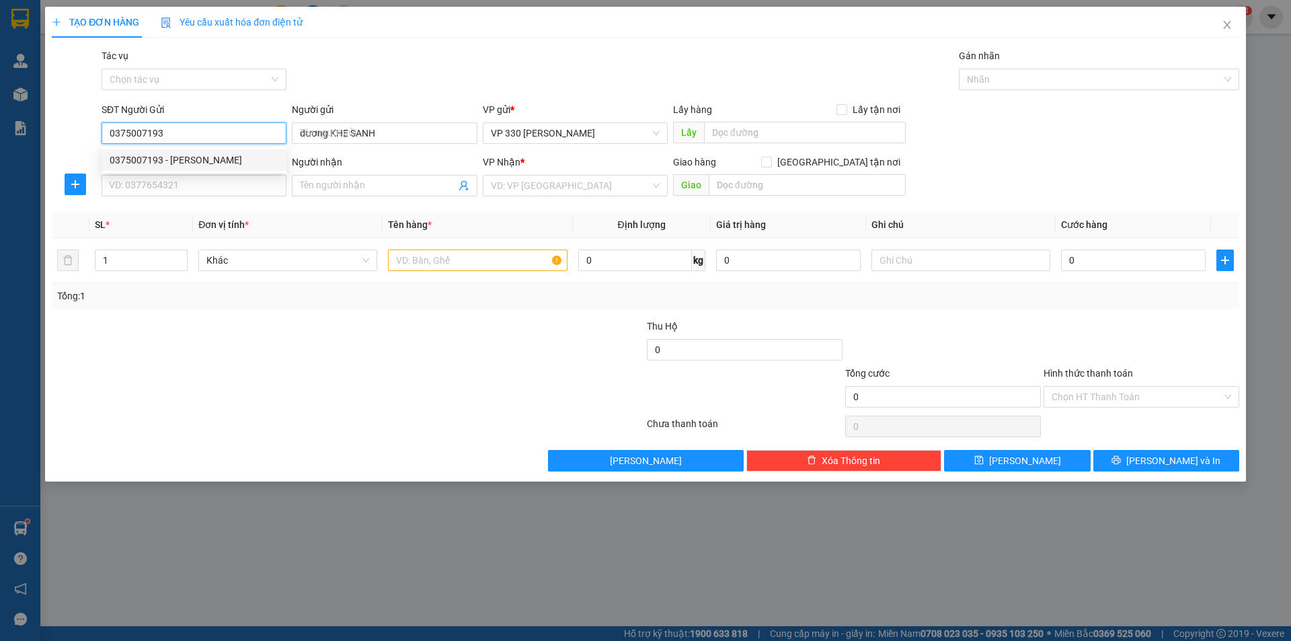
type input "NGA 3 THÀNH"
type input "7.400.000"
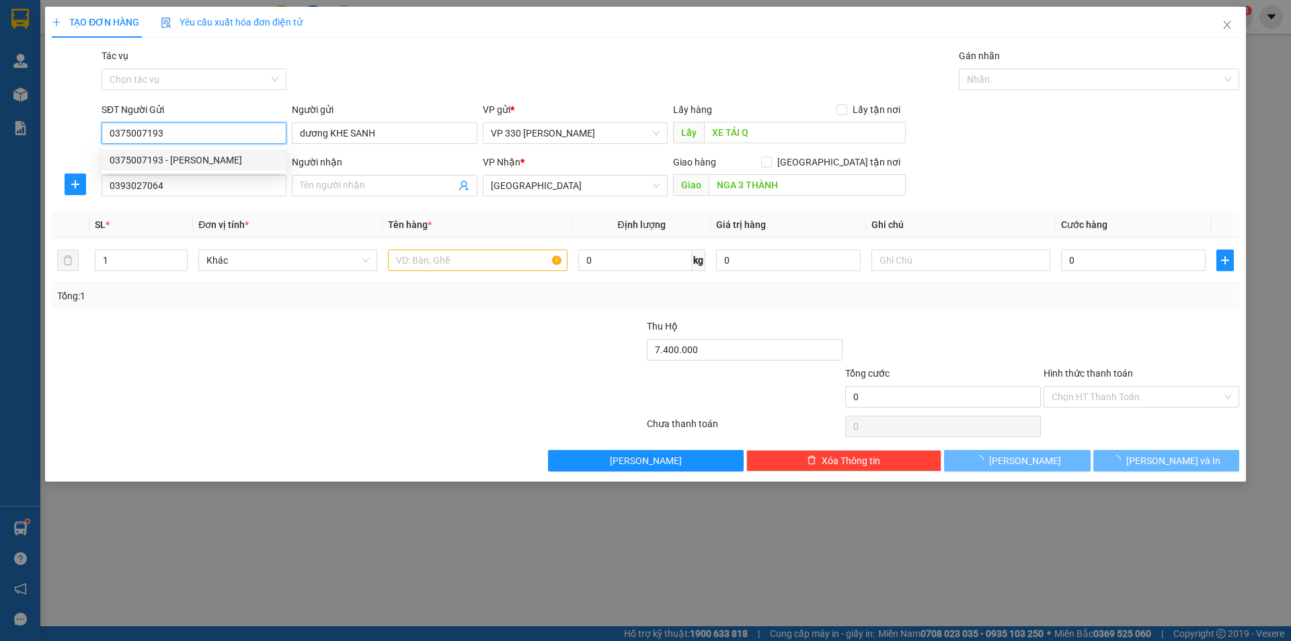
type input "300.000"
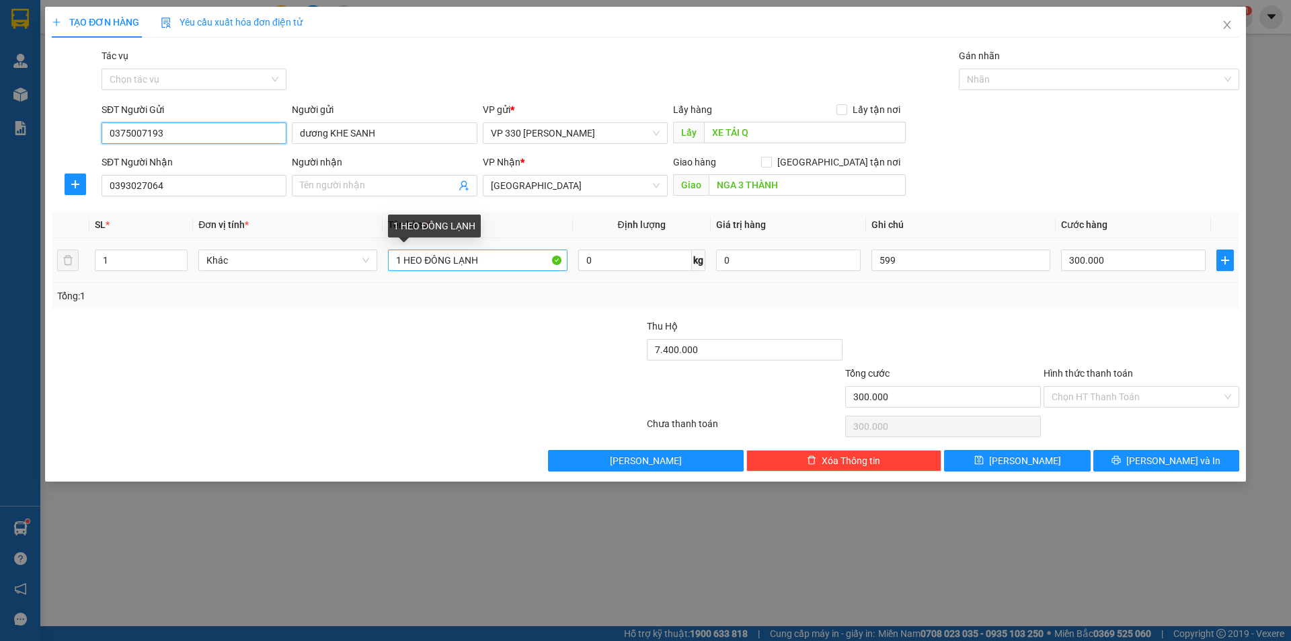
type input "0375007193"
click at [522, 265] on input "1 HEO ĐÔNG LẠNH" at bounding box center [477, 260] width 179 height 22
type input "1"
type input "LÒNG DÚI"
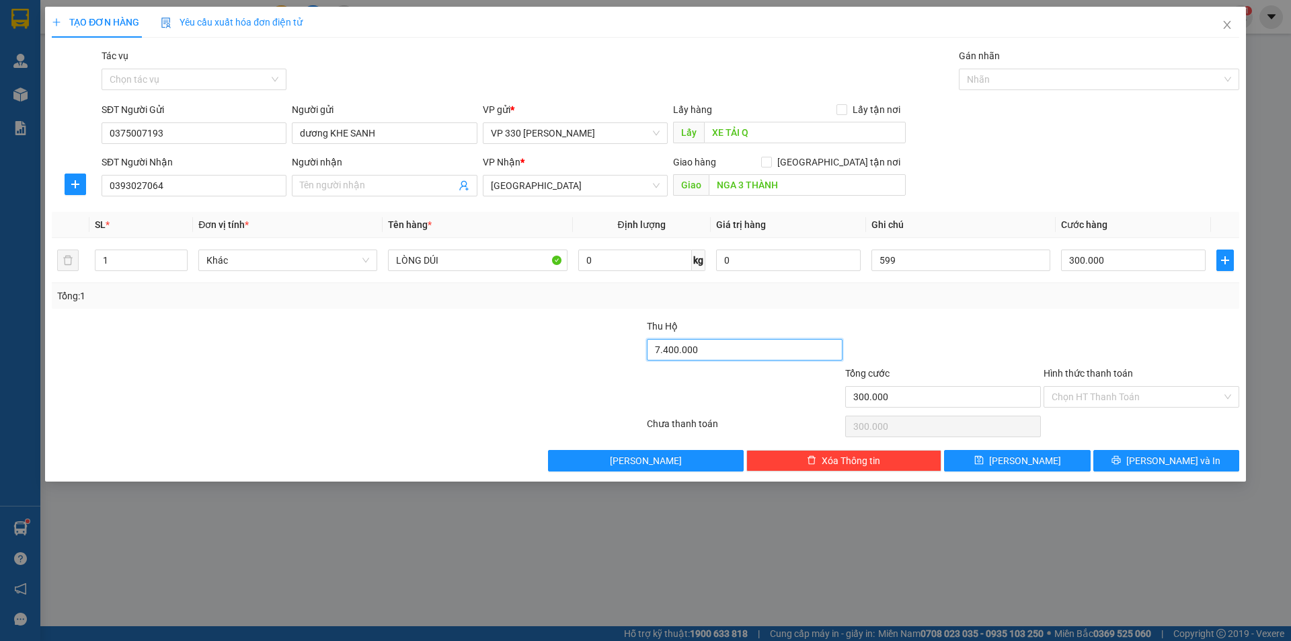
click at [708, 354] on input "7.400.000" at bounding box center [745, 350] width 196 height 22
type input "0"
click at [1113, 261] on input "300.000" at bounding box center [1133, 260] width 145 height 22
type input "0"
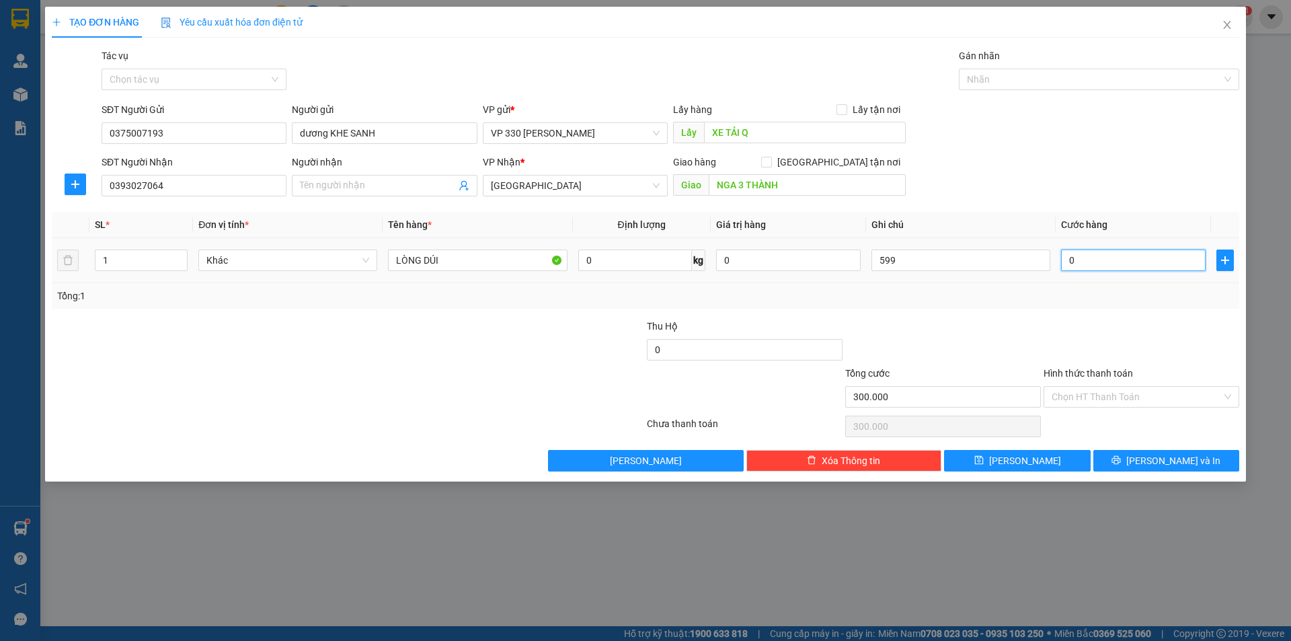
type input "0"
click at [947, 263] on input "599" at bounding box center [960, 260] width 179 height 22
click at [948, 263] on input "599" at bounding box center [960, 260] width 179 height 22
click at [640, 188] on span "[GEOGRAPHIC_DATA]" at bounding box center [575, 185] width 169 height 20
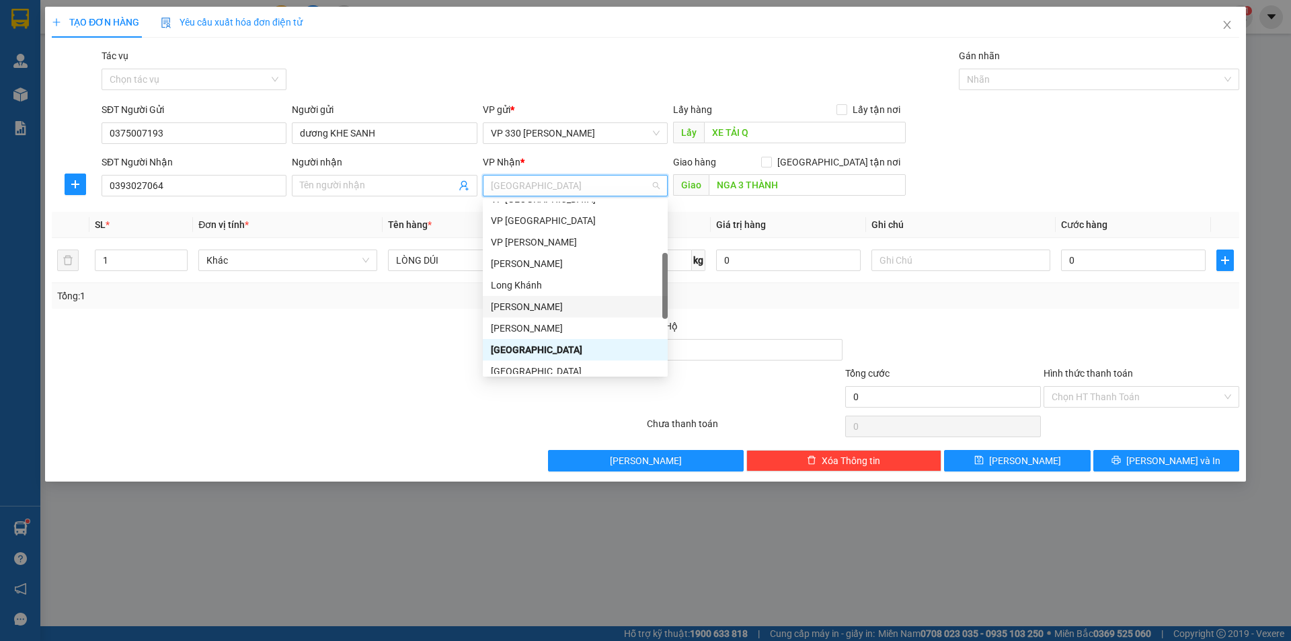
scroll to position [51, 0]
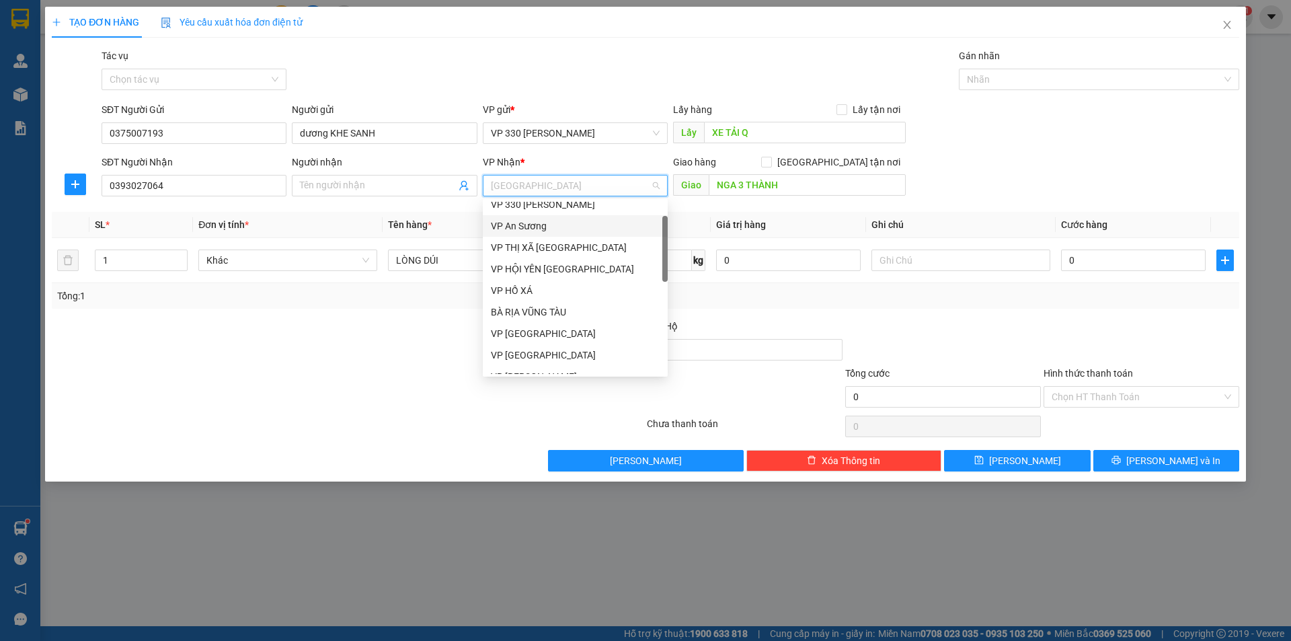
click at [569, 225] on div "VP An Sương" at bounding box center [575, 225] width 169 height 15
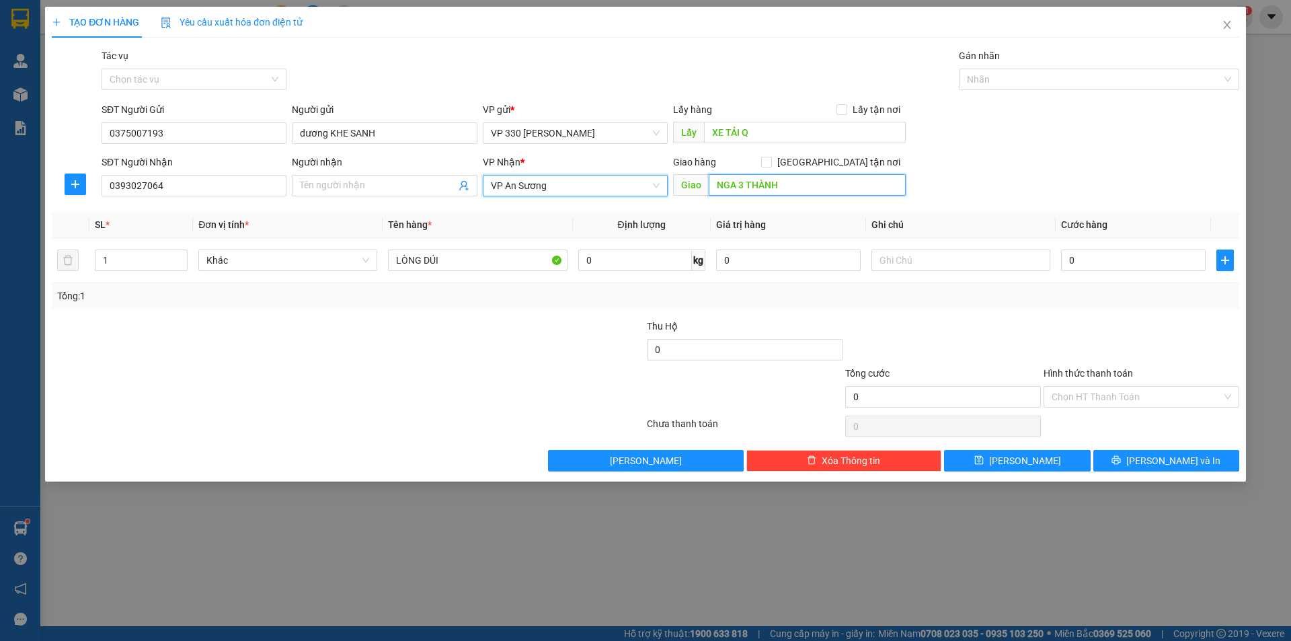
click at [826, 190] on input "NGA 3 THÀNH" at bounding box center [806, 185] width 197 height 22
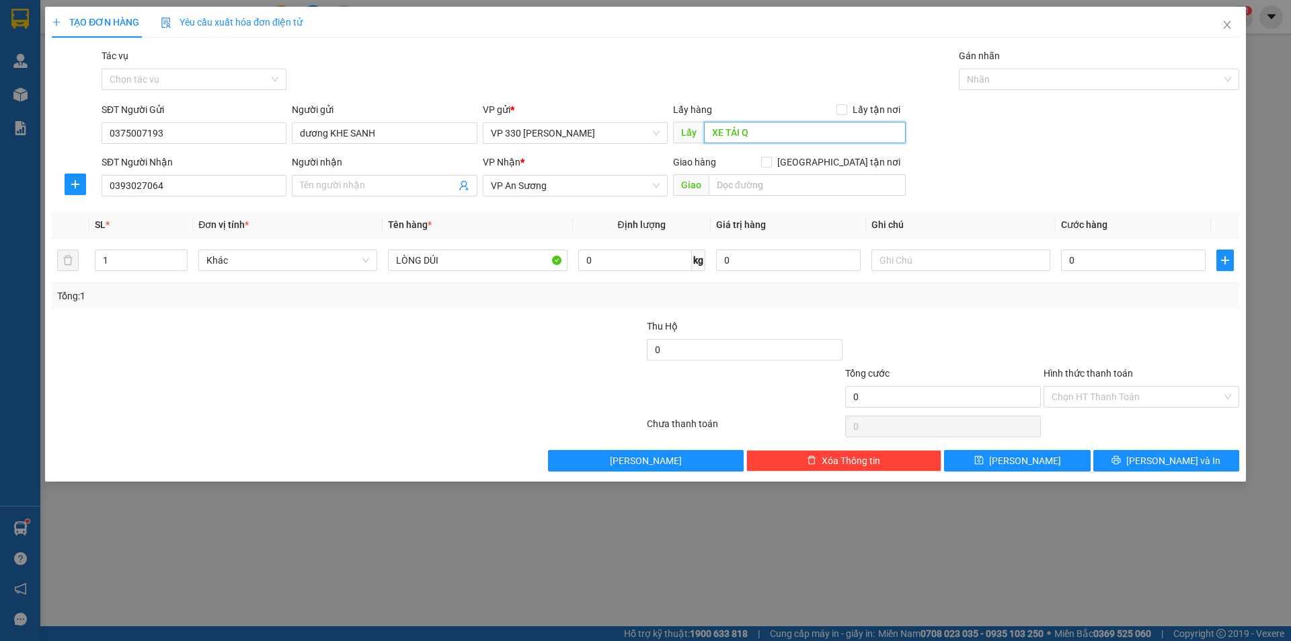
click at [776, 135] on input "XE TẢI Q" at bounding box center [805, 133] width 202 height 22
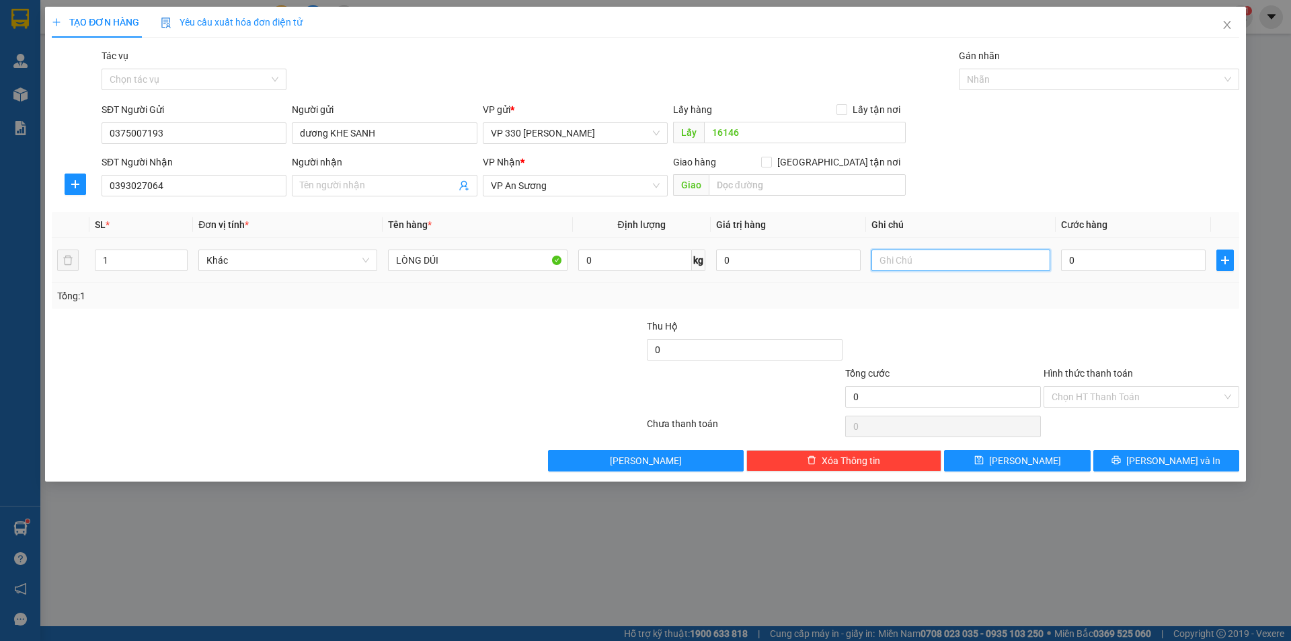
click at [934, 268] on input "text" at bounding box center [960, 260] width 179 height 22
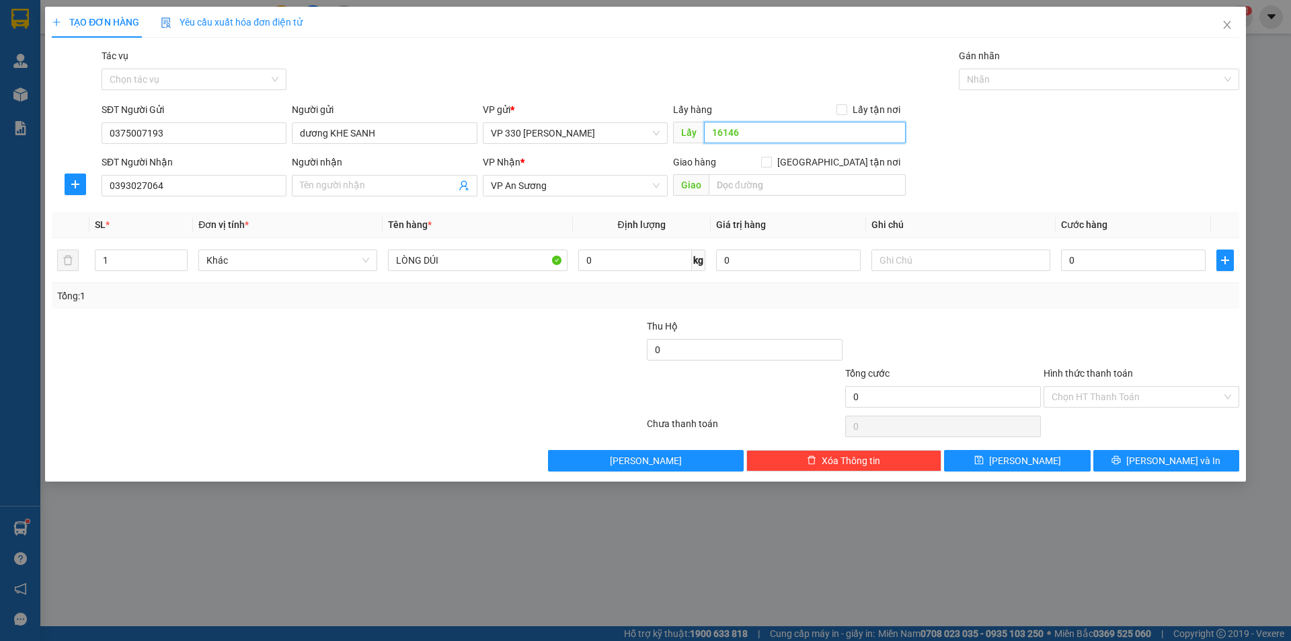
click at [763, 130] on input "16146" at bounding box center [805, 133] width 202 height 22
click at [764, 131] on input "16146" at bounding box center [805, 133] width 202 height 22
type input "16146 BỐC Ở [GEOGRAPHIC_DATA]"
click at [1141, 266] on input "0" at bounding box center [1133, 260] width 145 height 22
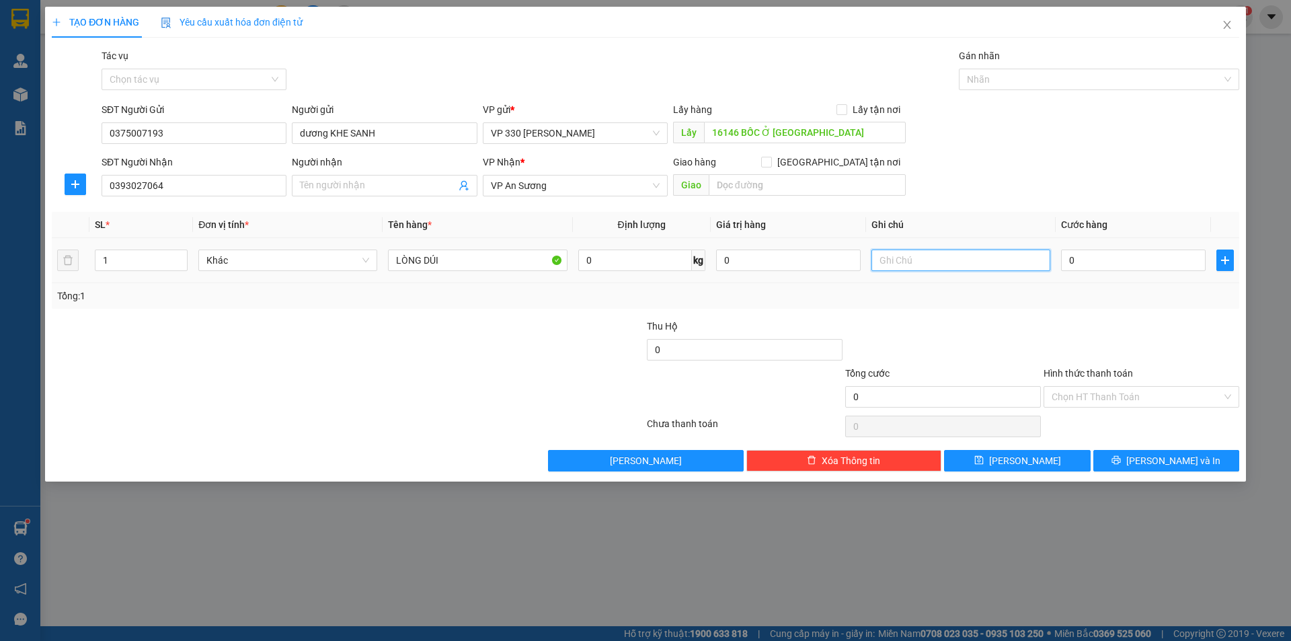
click at [933, 259] on input "text" at bounding box center [960, 260] width 179 height 22
type input "034 CC"
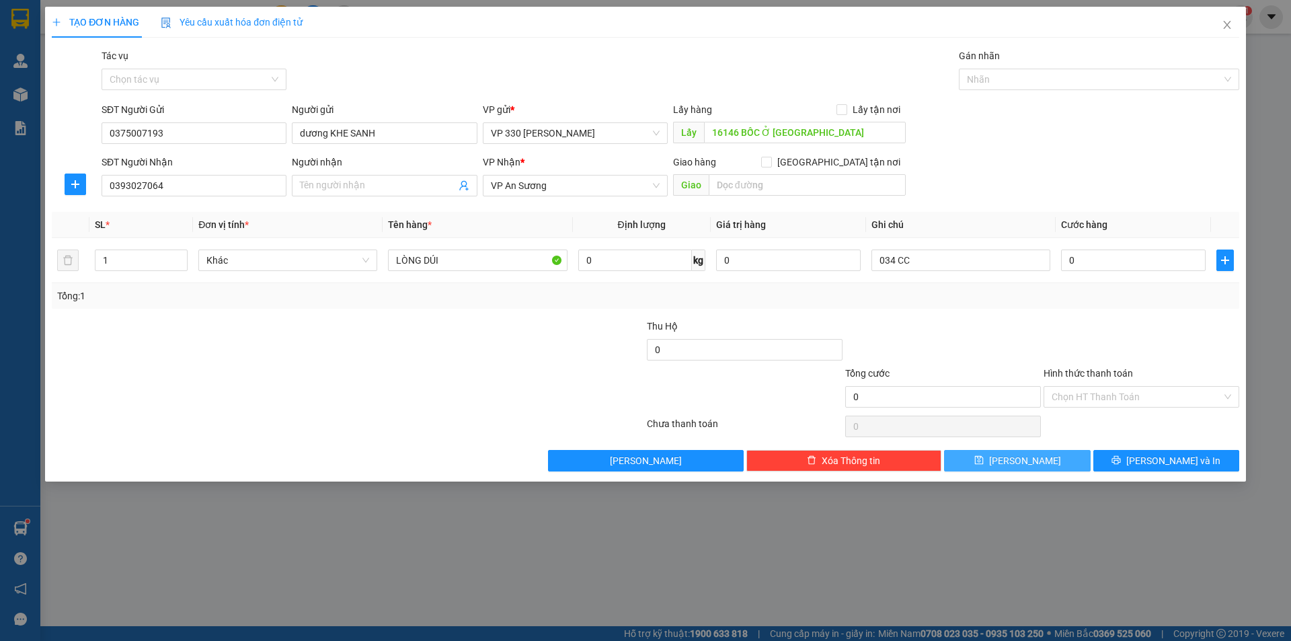
click at [1051, 458] on button "[PERSON_NAME]" at bounding box center [1017, 461] width 146 height 22
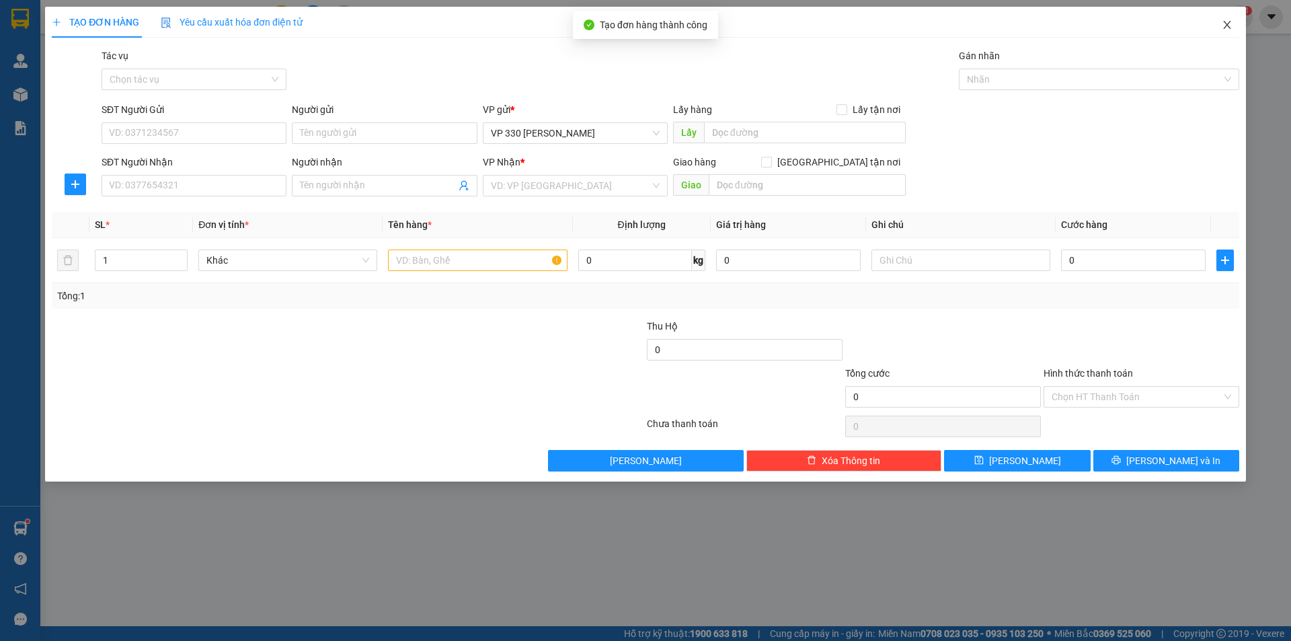
click at [1227, 22] on icon "close" at bounding box center [1226, 24] width 11 height 11
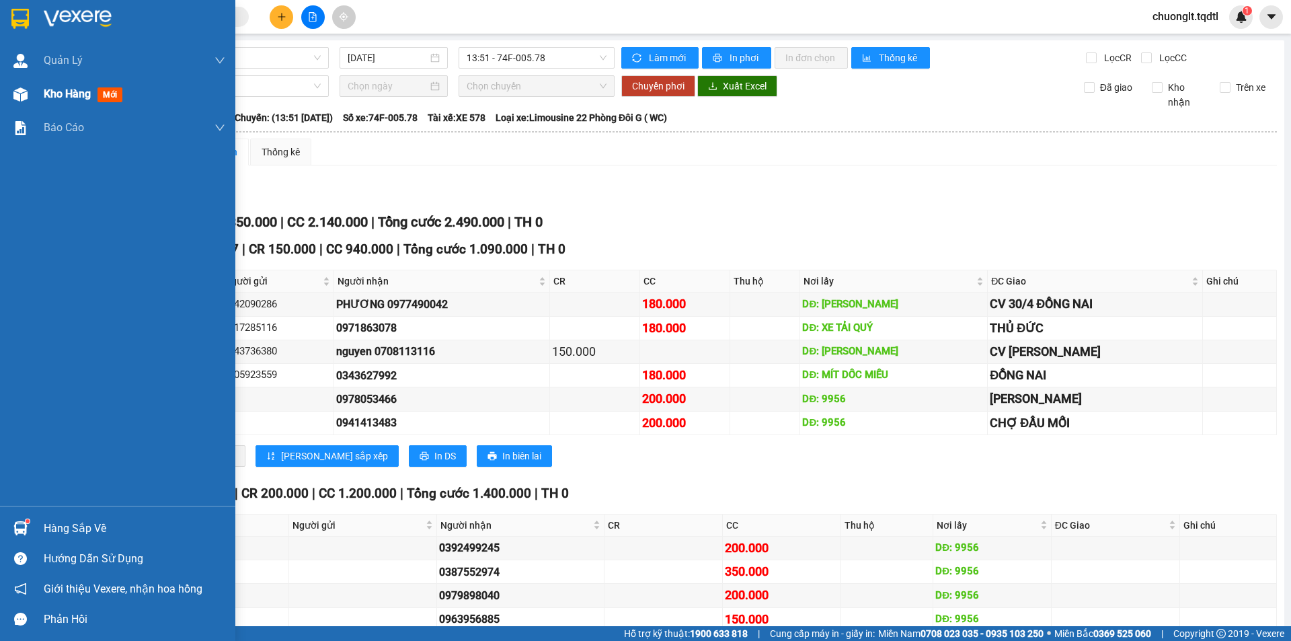
click at [60, 95] on span "Kho hàng" at bounding box center [67, 93] width 47 height 13
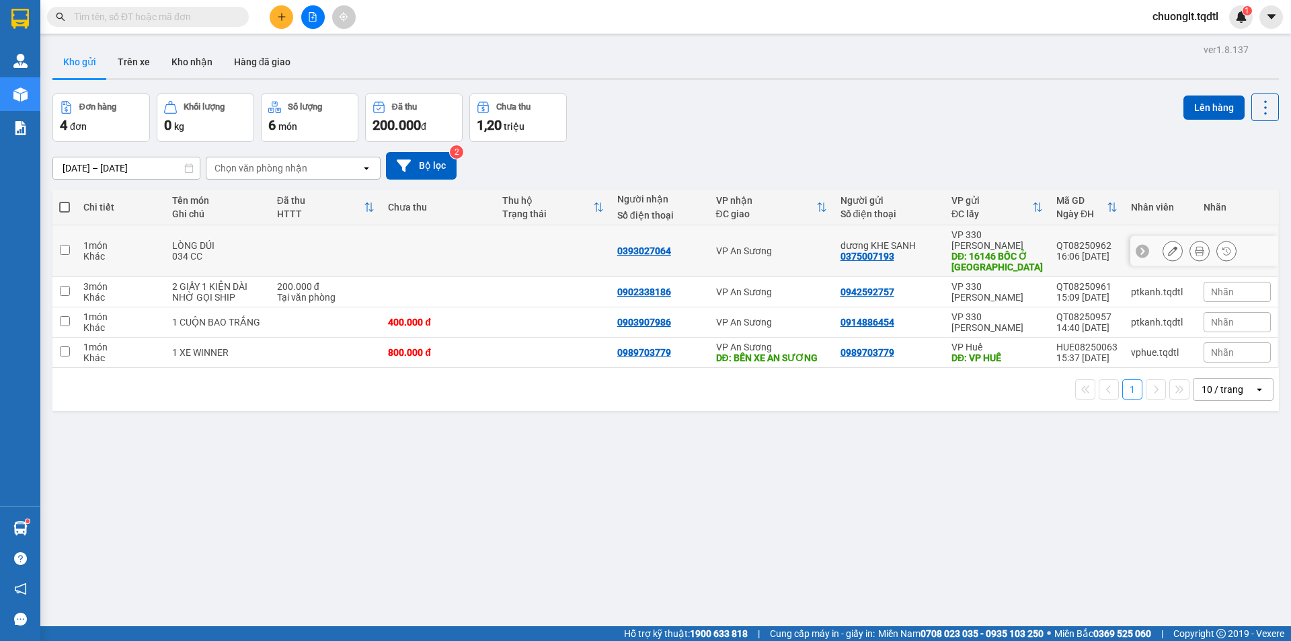
click at [63, 246] on input "checkbox" at bounding box center [65, 250] width 10 height 10
checkbox input "true"
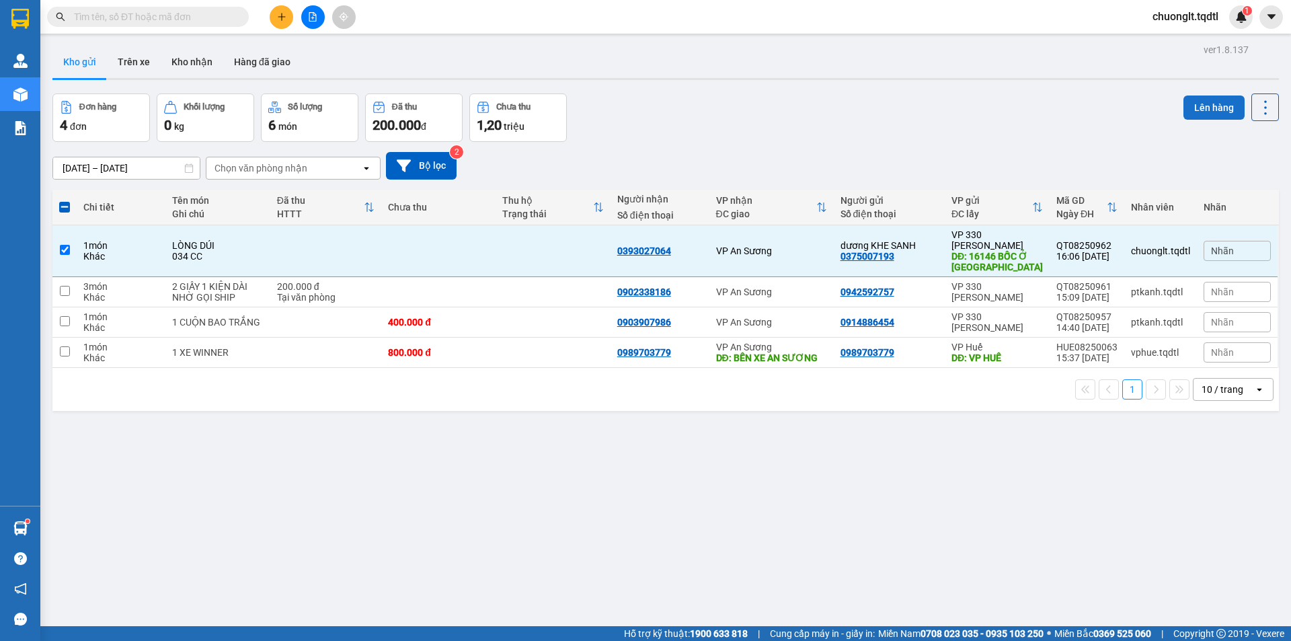
click at [1190, 108] on button "Lên hàng" at bounding box center [1213, 107] width 61 height 24
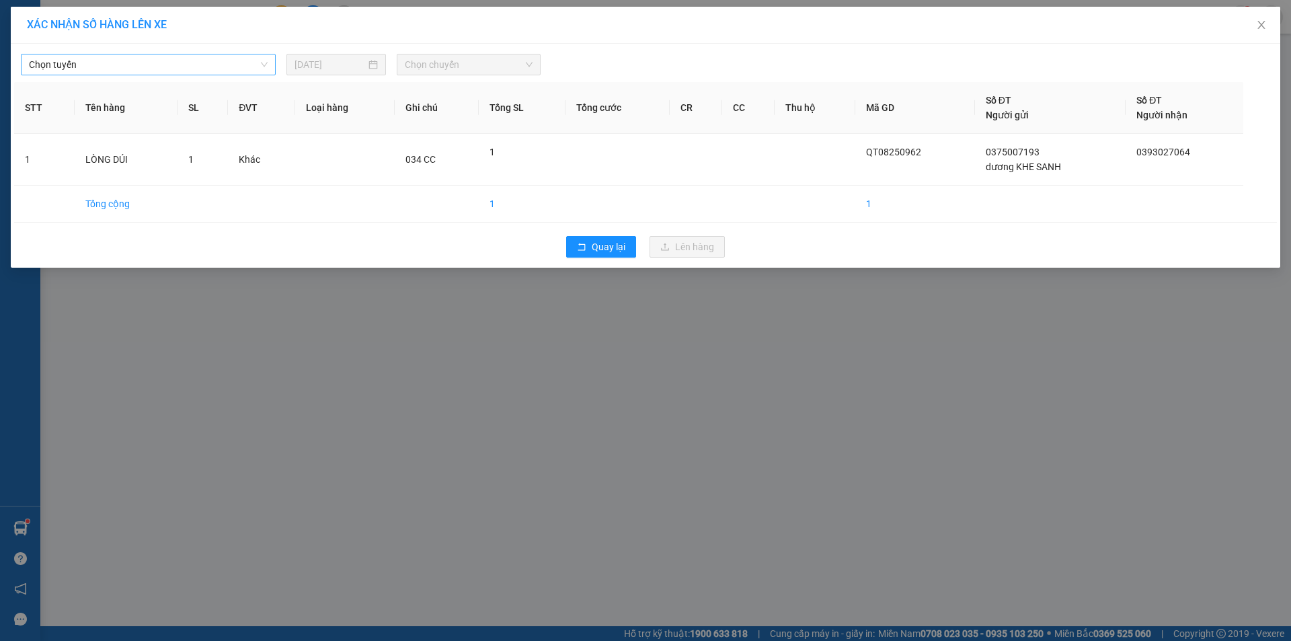
click at [214, 65] on span "Chọn tuyến" at bounding box center [148, 64] width 239 height 20
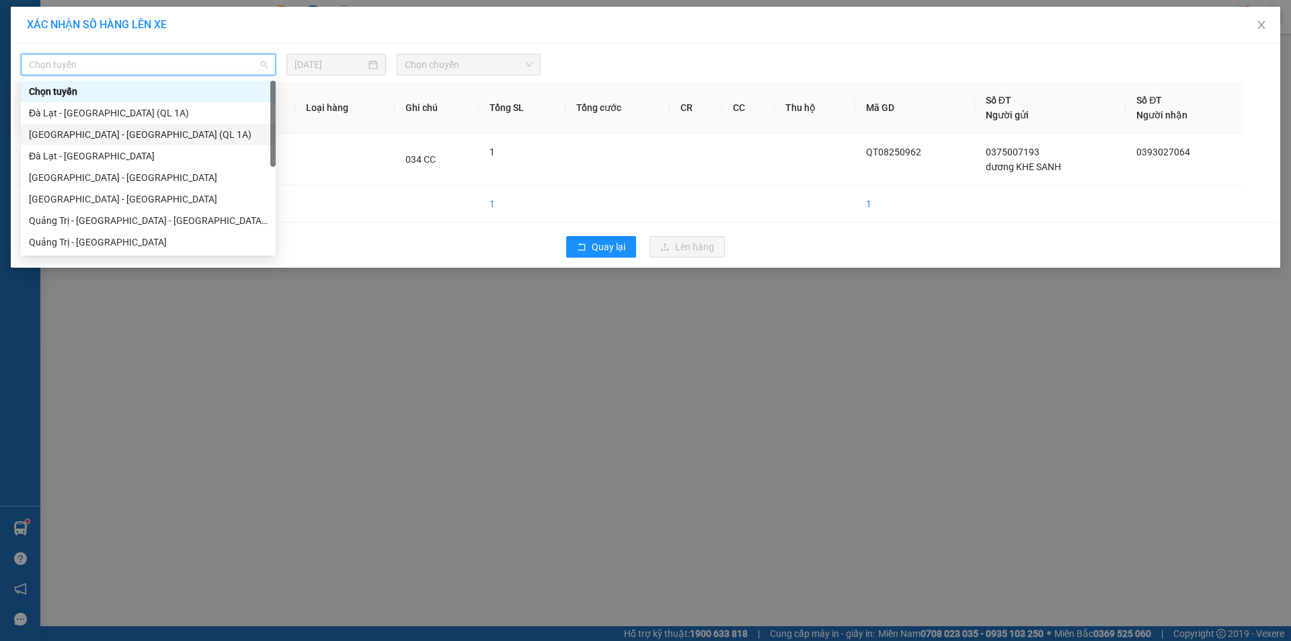
scroll to position [67, 0]
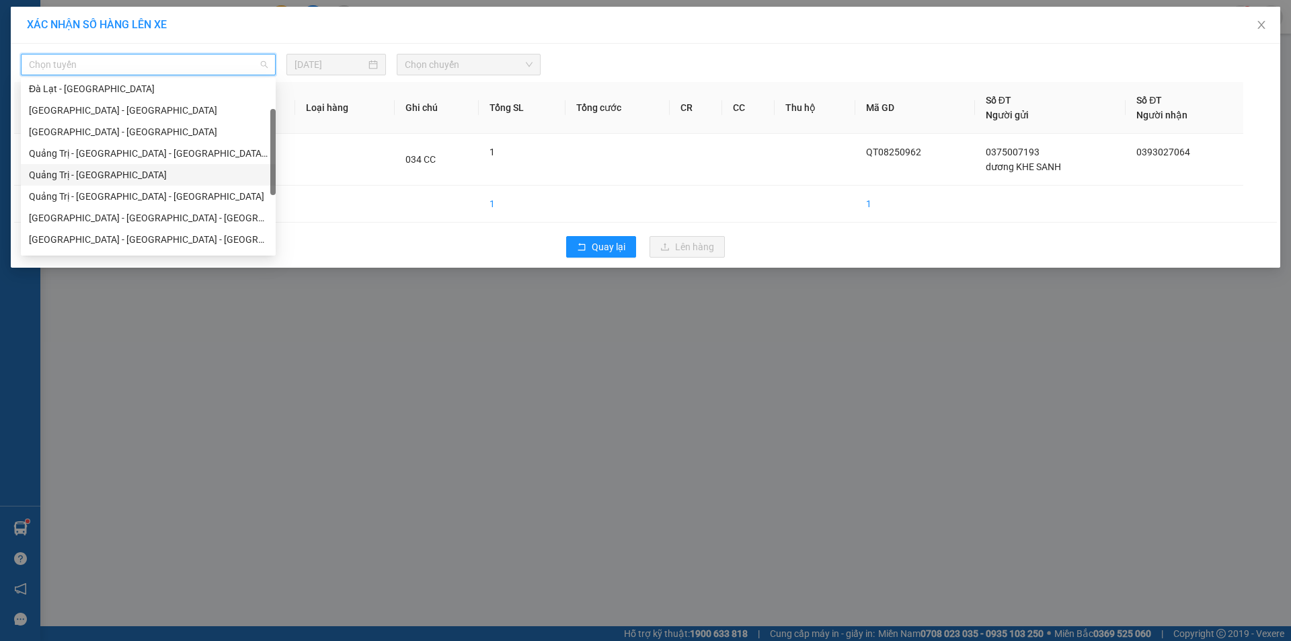
click at [151, 169] on div "Quảng Trị - [GEOGRAPHIC_DATA]" at bounding box center [148, 174] width 239 height 15
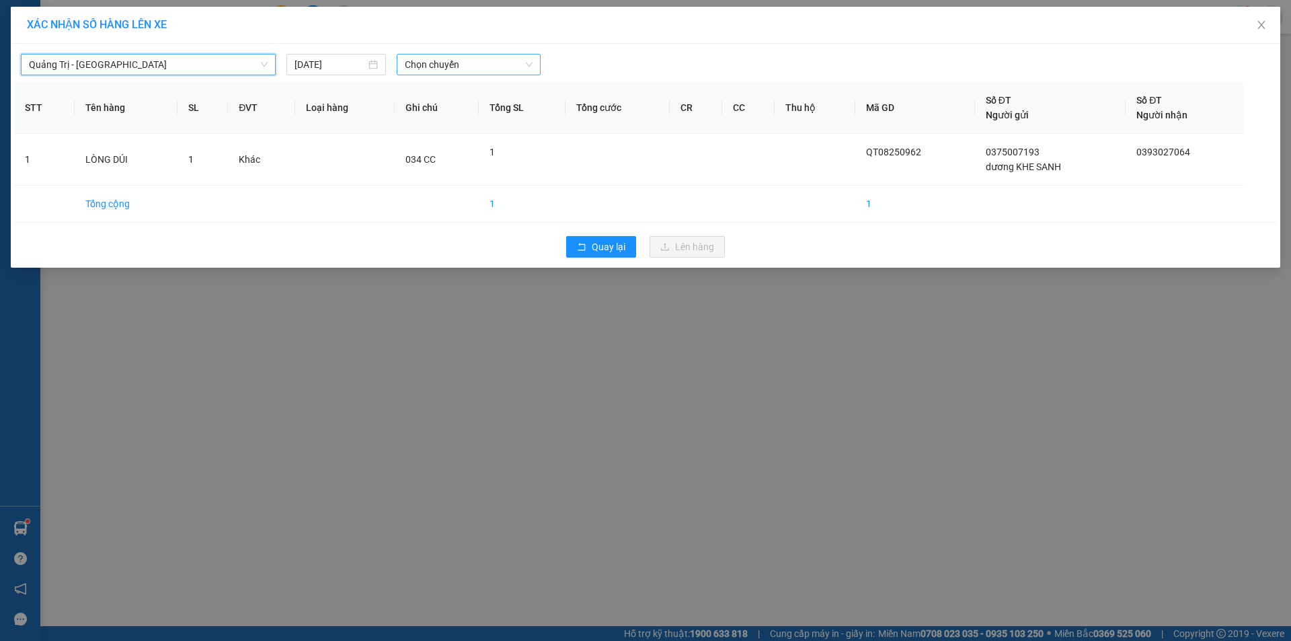
click at [507, 67] on span "Chọn chuyến" at bounding box center [469, 64] width 128 height 20
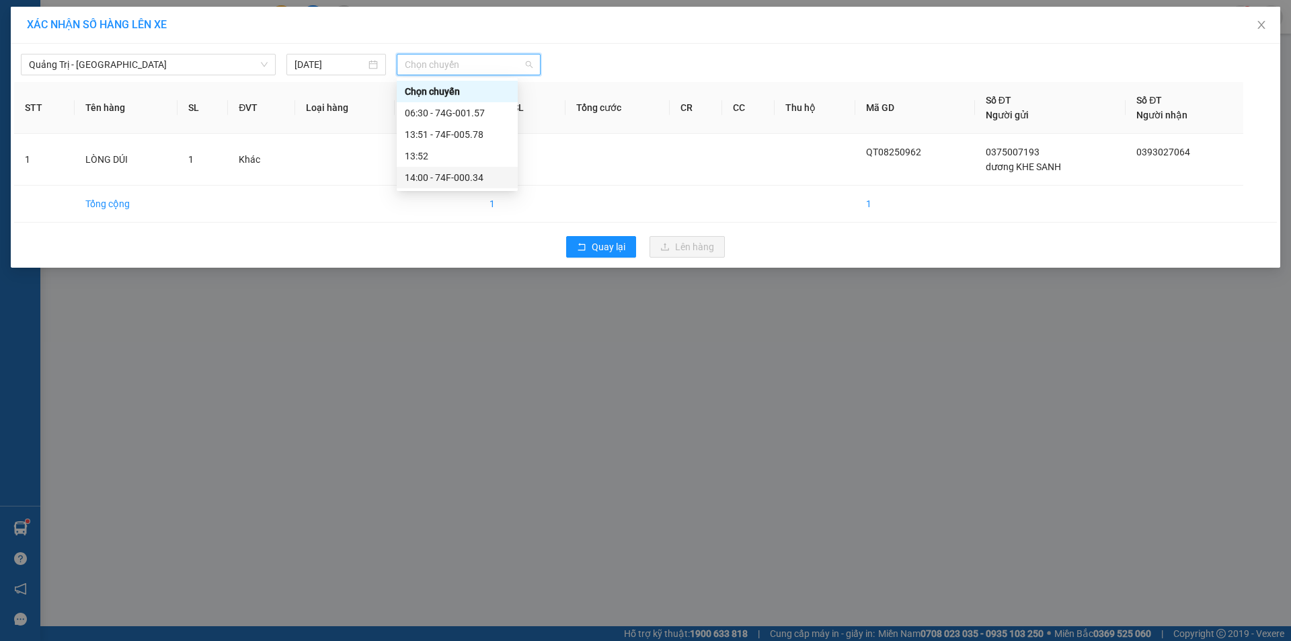
click at [465, 169] on div "14:00 - 74F-000.34" at bounding box center [457, 178] width 121 height 22
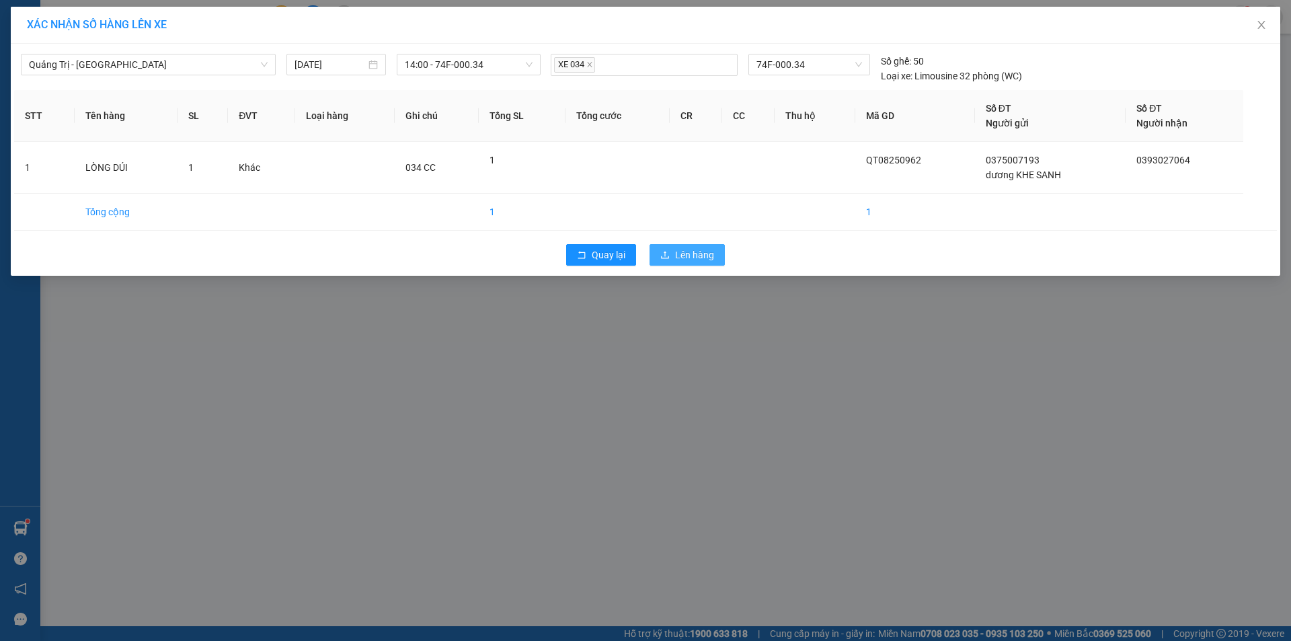
click at [677, 250] on span "Lên hàng" at bounding box center [694, 254] width 39 height 15
